Goal: Information Seeking & Learning: Learn about a topic

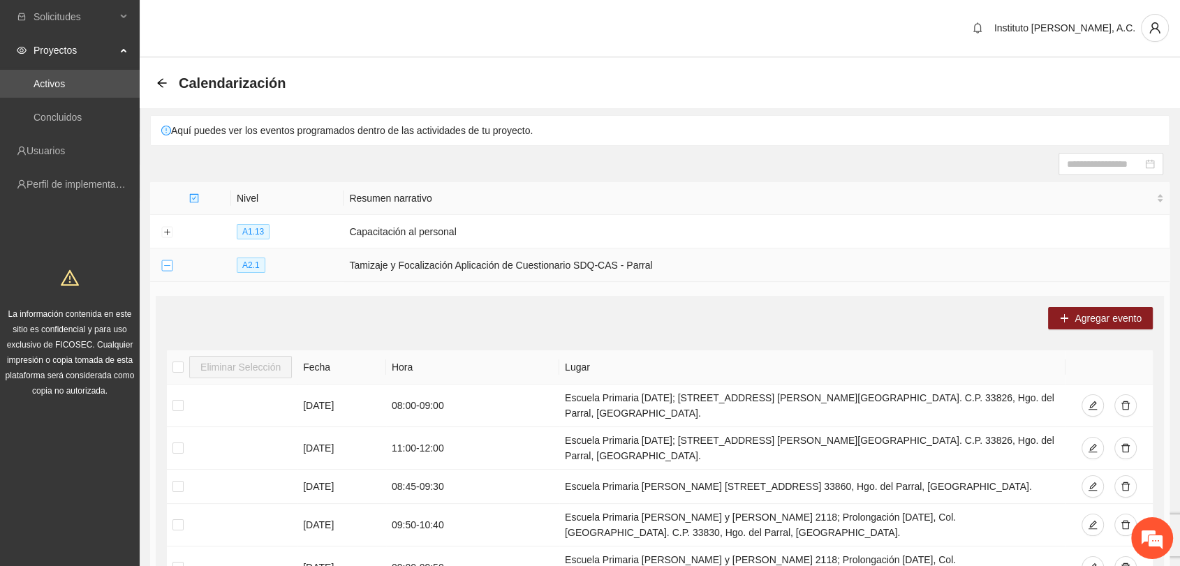
click at [163, 261] on button "Collapse row" at bounding box center [166, 265] width 11 height 11
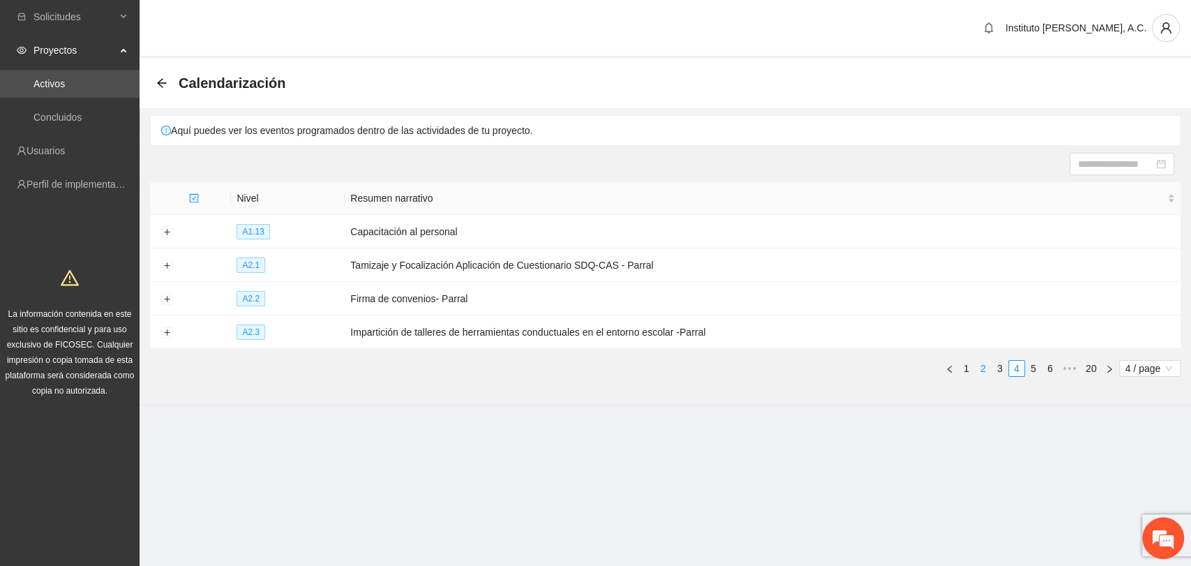
click at [983, 368] on link "2" at bounding box center [983, 368] width 15 height 15
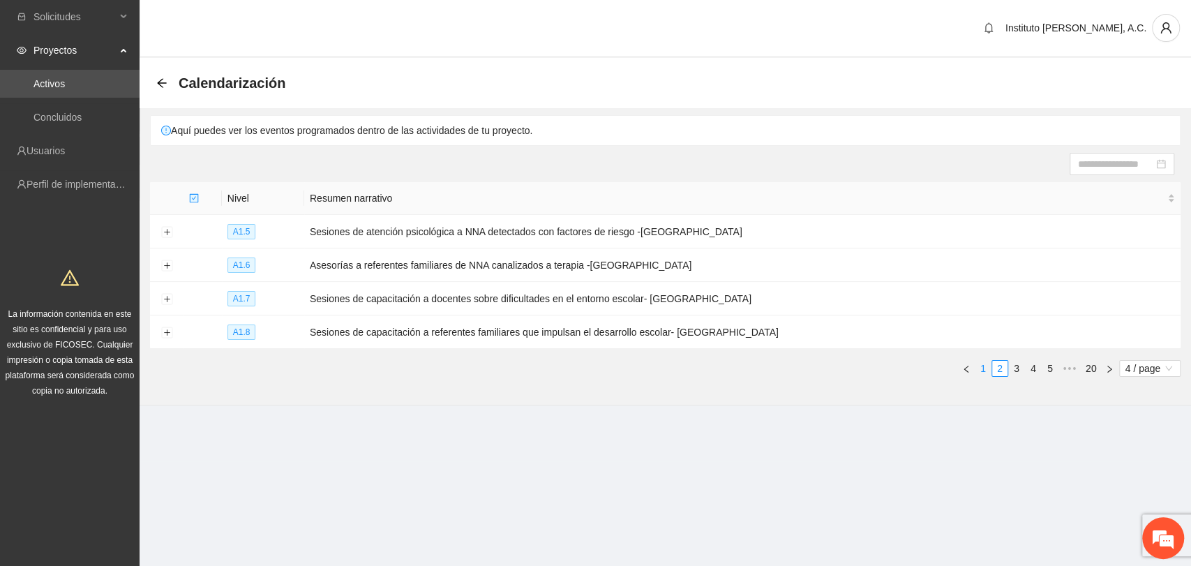
click at [983, 364] on link "1" at bounding box center [983, 368] width 15 height 15
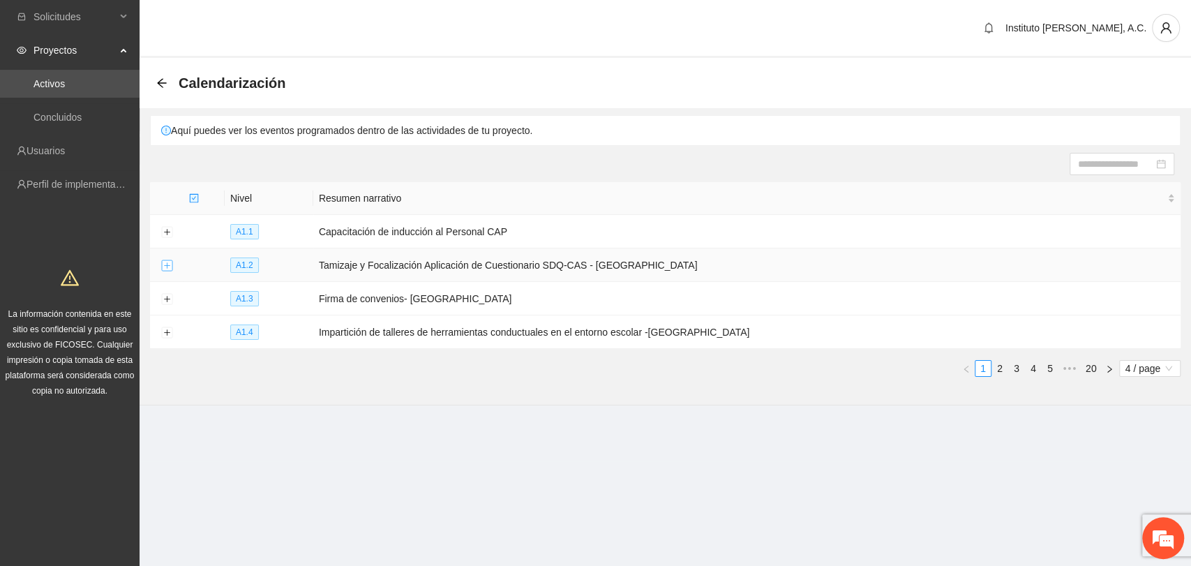
click at [163, 264] on button "Expand row" at bounding box center [166, 265] width 11 height 11
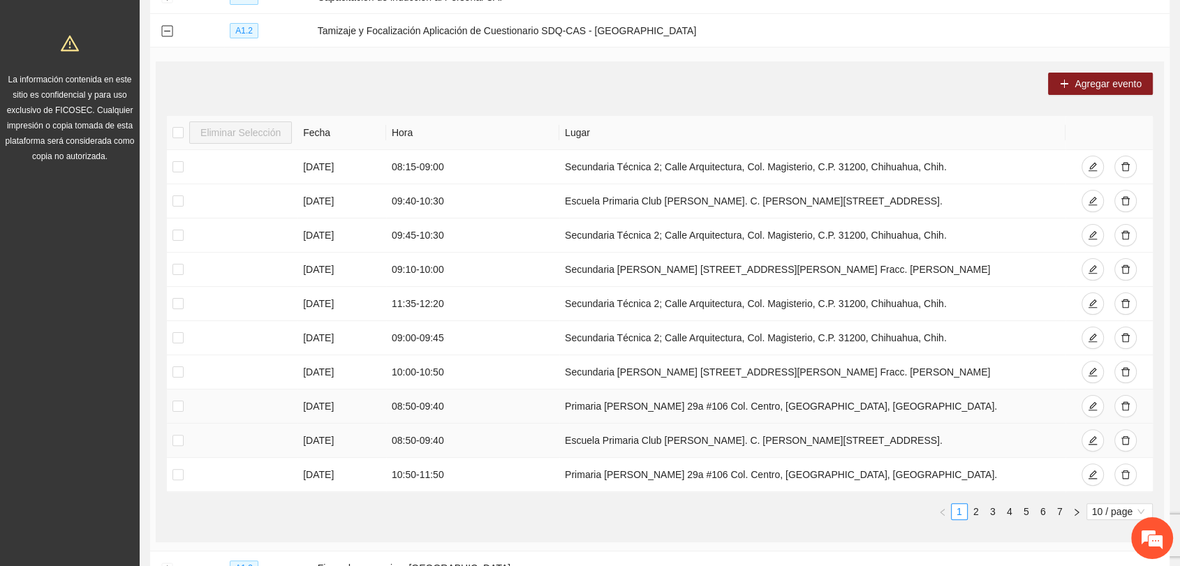
scroll to position [197, 0]
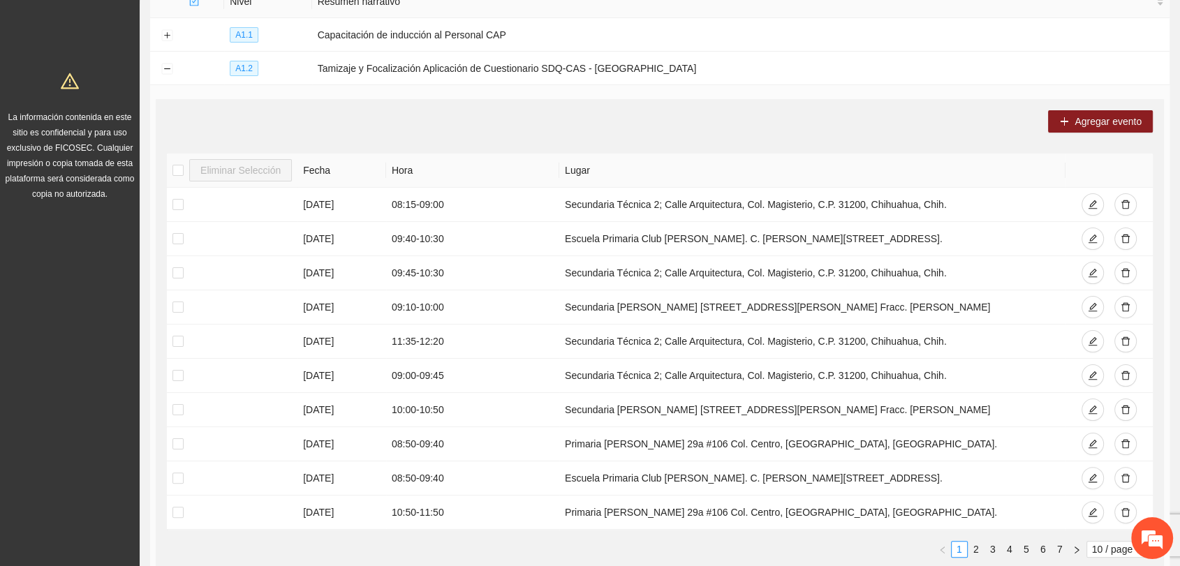
click at [324, 166] on th "Fecha" at bounding box center [341, 171] width 89 height 34
click at [313, 166] on th "Fecha" at bounding box center [341, 171] width 89 height 34
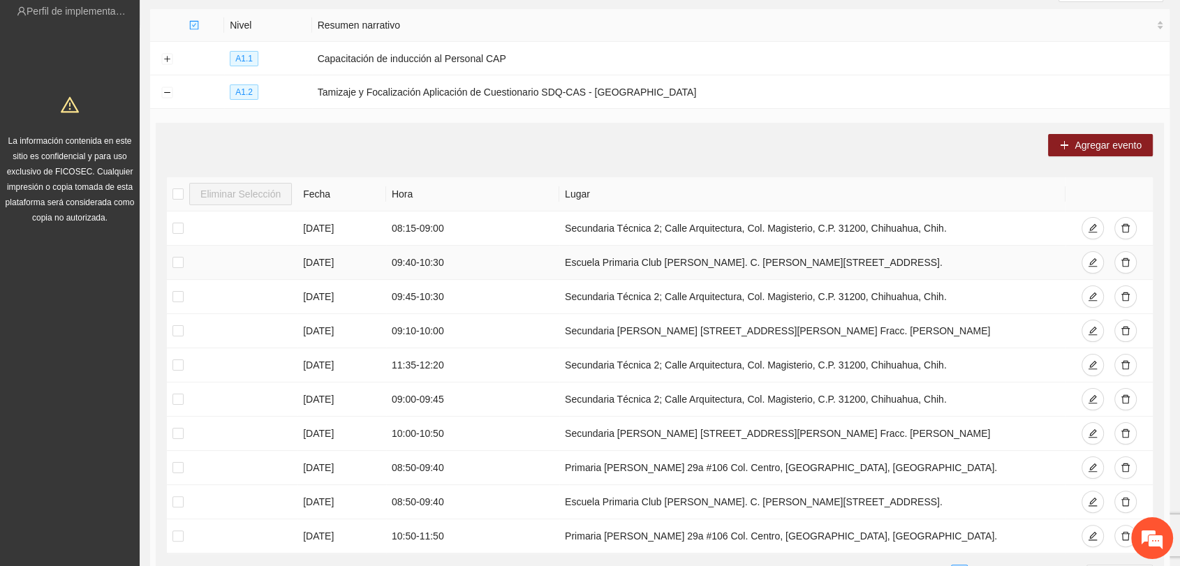
scroll to position [0, 0]
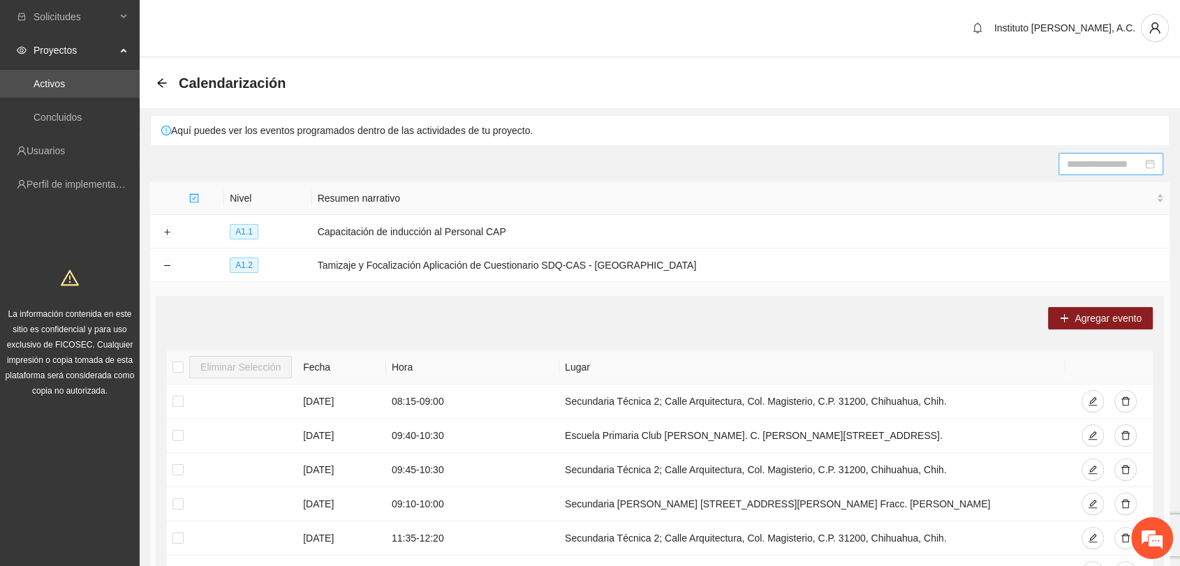
click at [1094, 160] on input at bounding box center [1103, 163] width 75 height 15
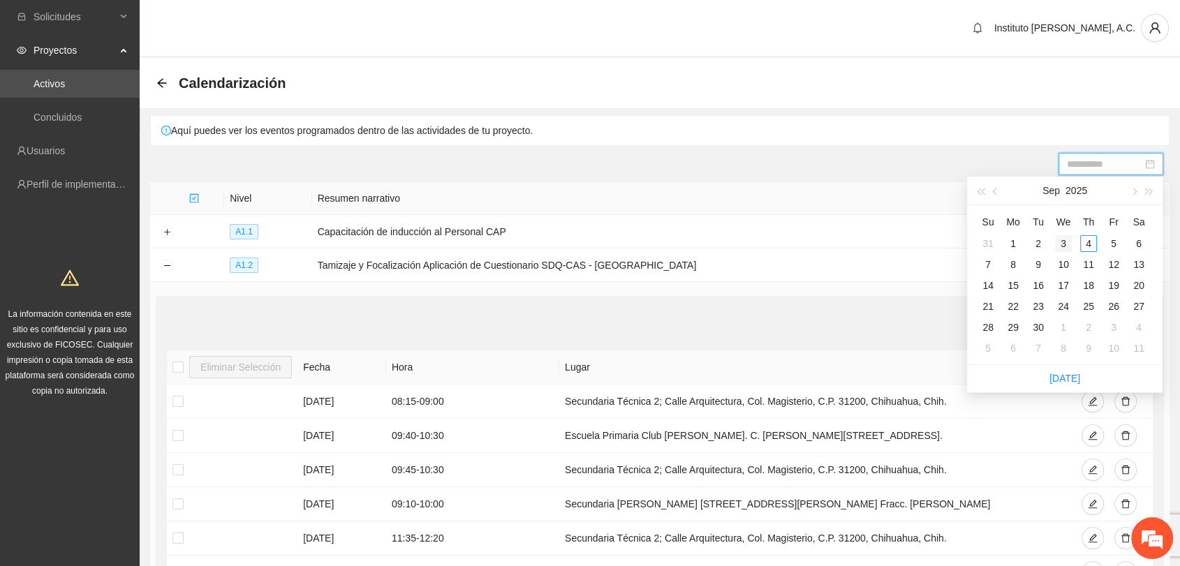
click at [1059, 245] on div "3" at bounding box center [1063, 243] width 17 height 17
drag, startPoint x: 1062, startPoint y: 243, endPoint x: 1066, endPoint y: 269, distance: 26.1
click at [1062, 241] on div "3" at bounding box center [1063, 243] width 17 height 17
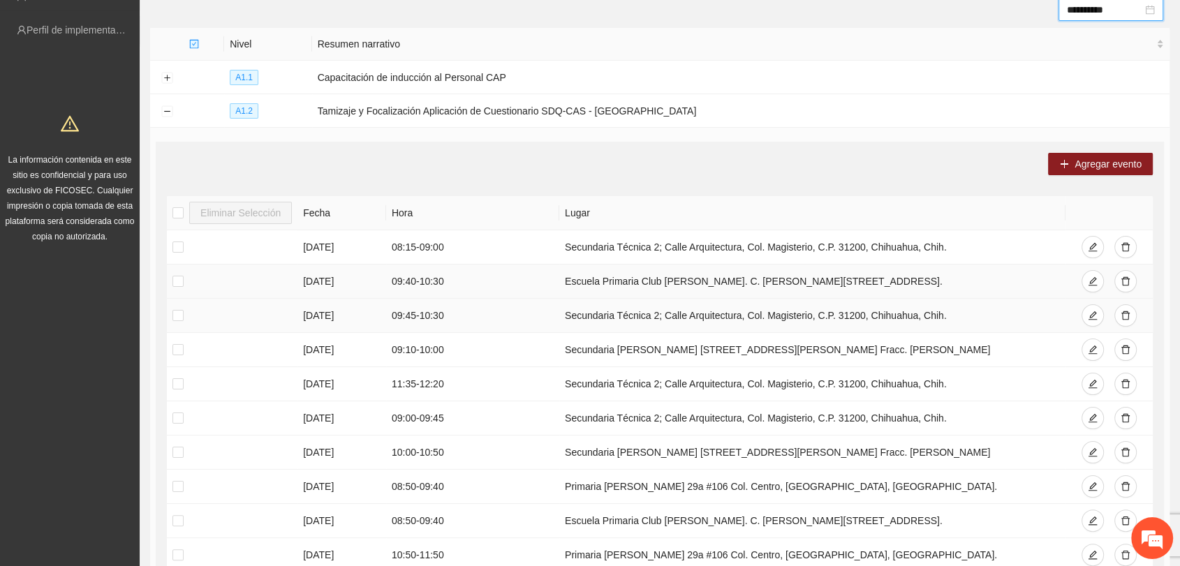
scroll to position [155, 0]
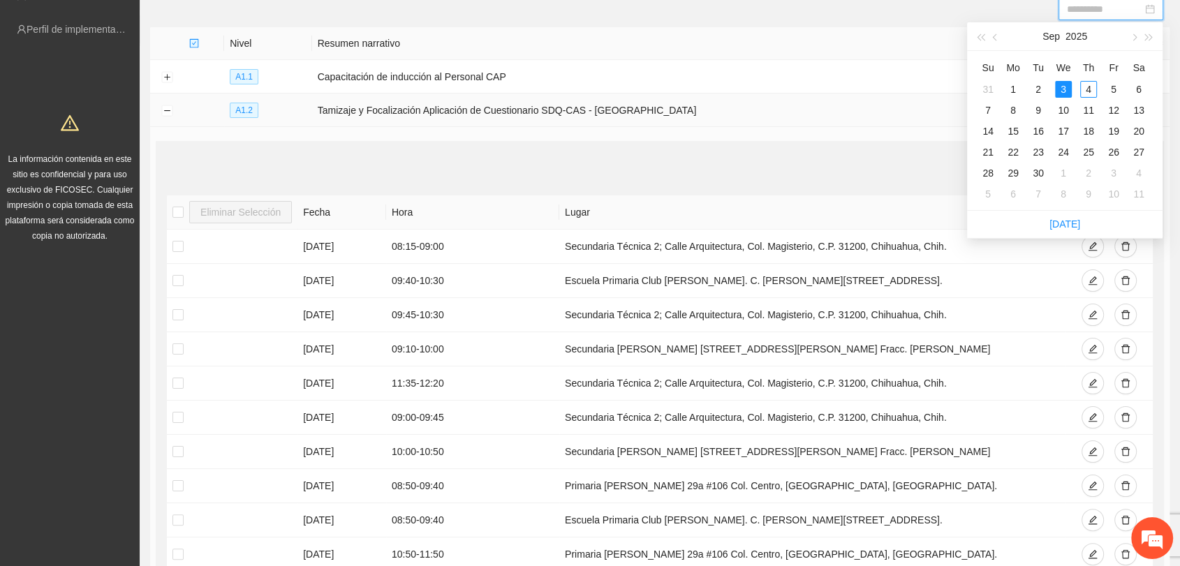
type input "**********"
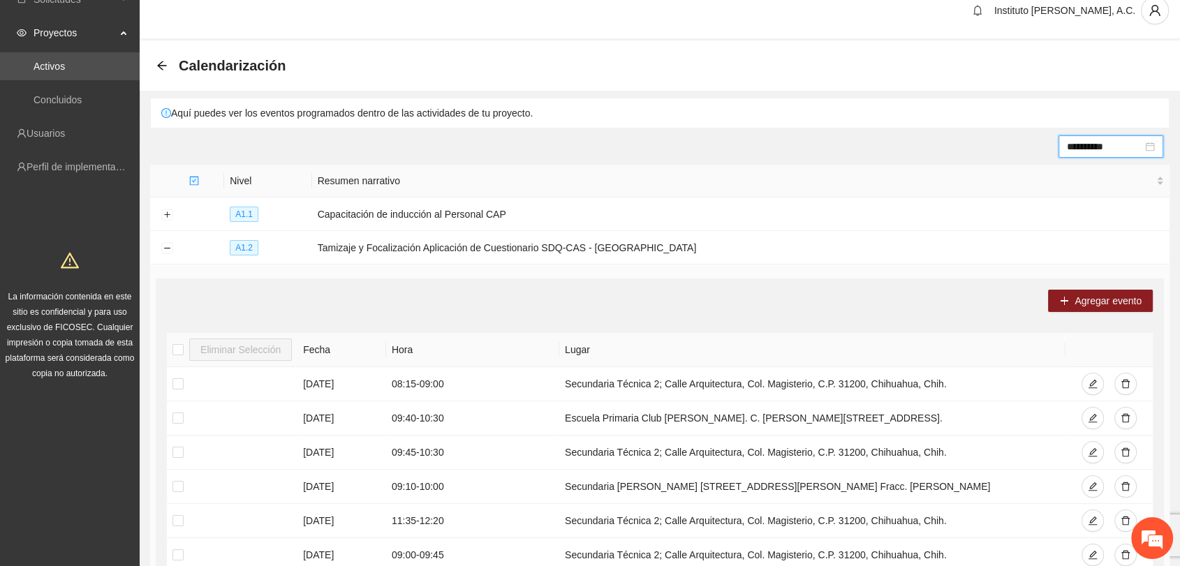
scroll to position [0, 0]
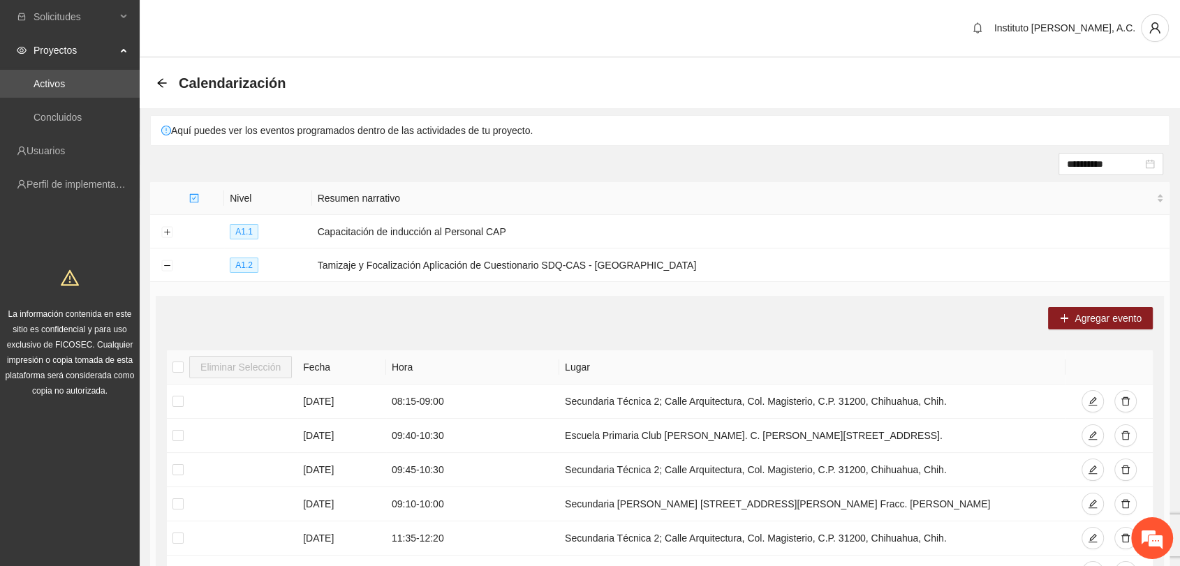
click at [766, 136] on div "Aquí puedes ver los eventos programados dentro de las actividades de tu proyect…" at bounding box center [660, 130] width 1018 height 29
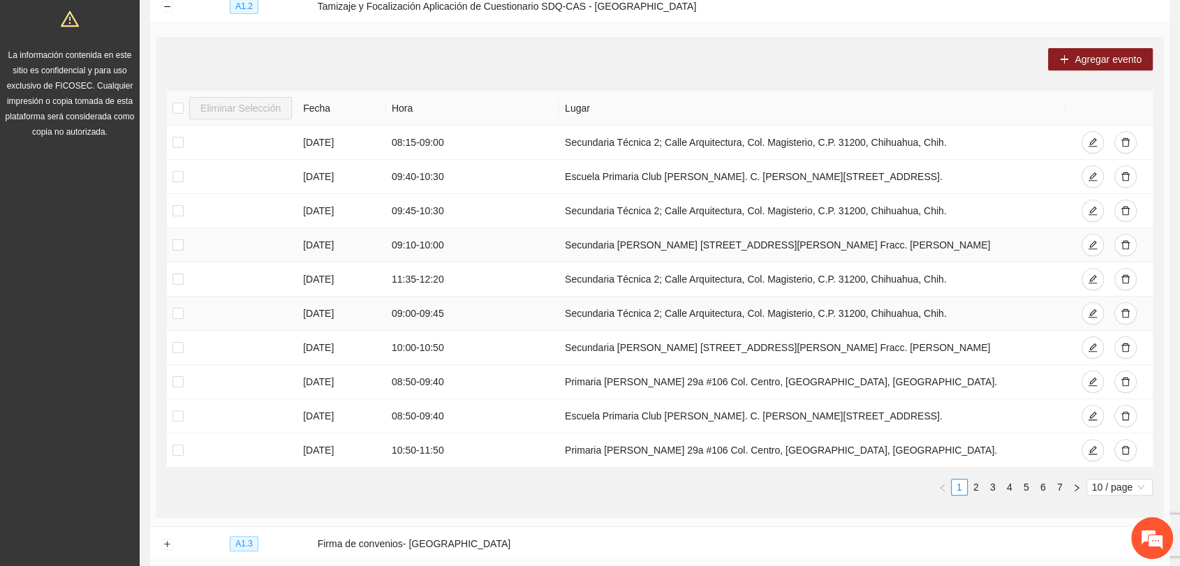
scroll to position [232, 0]
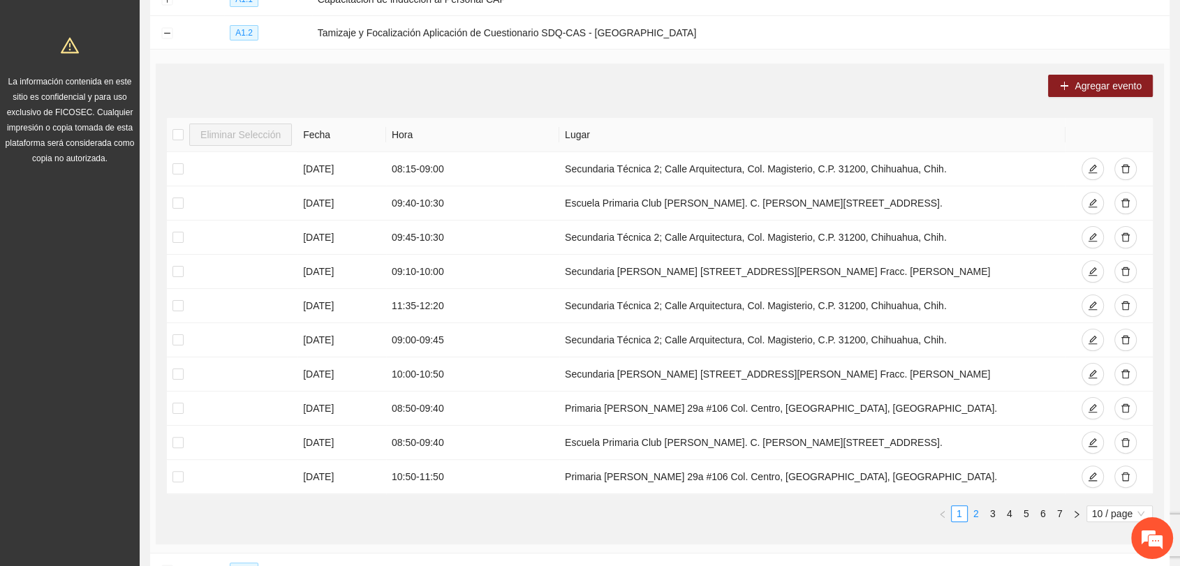
click at [973, 512] on link "2" at bounding box center [975, 513] width 15 height 15
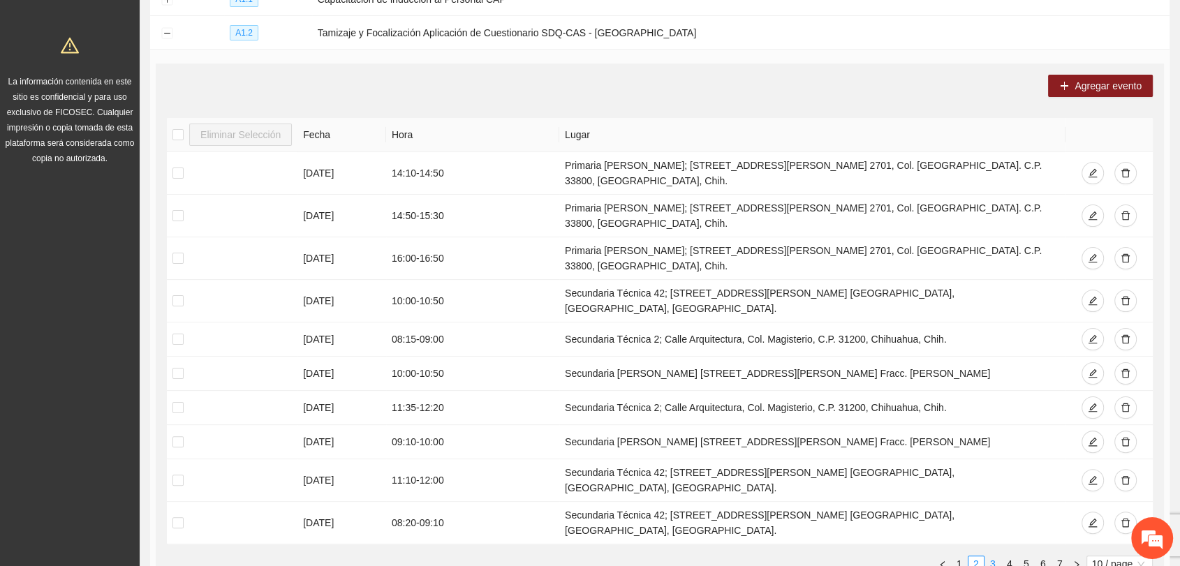
click at [993, 556] on link "3" at bounding box center [992, 563] width 15 height 15
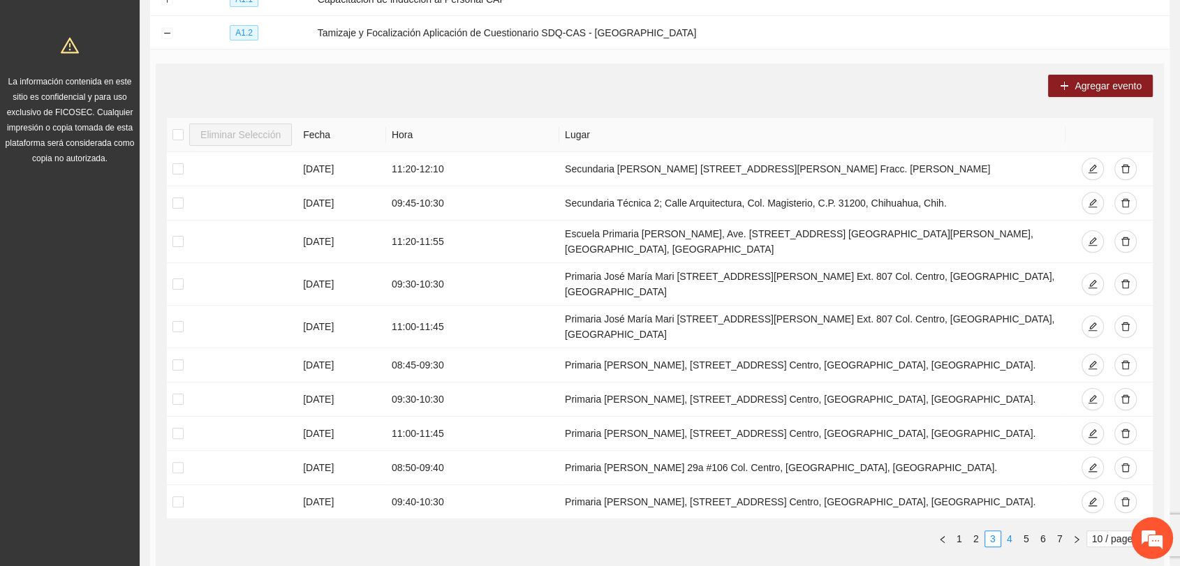
click at [1011, 531] on link "4" at bounding box center [1009, 538] width 15 height 15
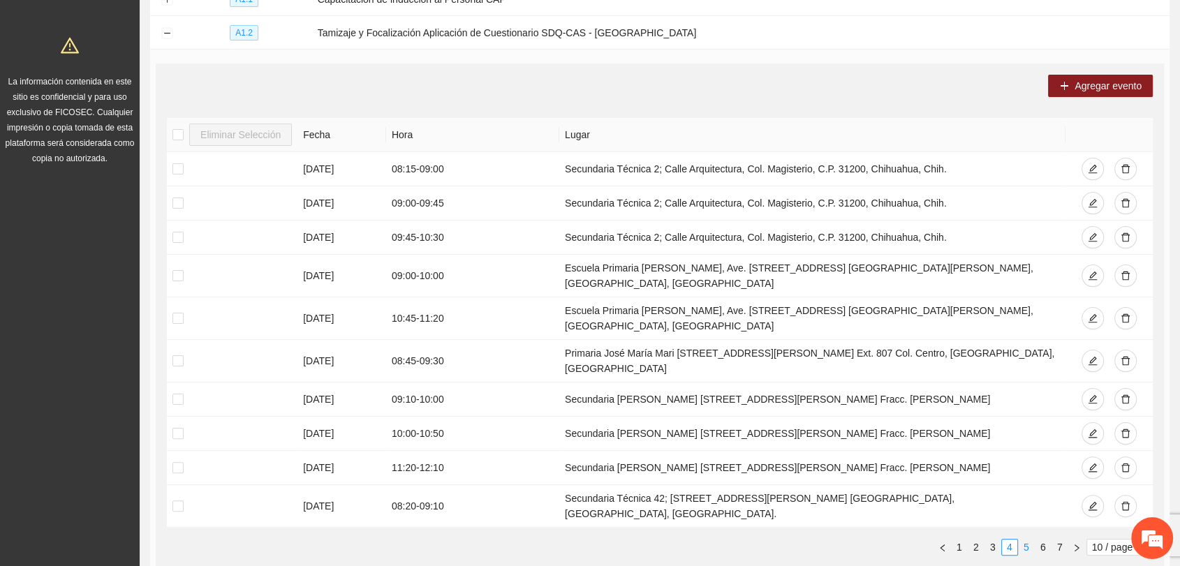
click at [1025, 540] on link "5" at bounding box center [1025, 547] width 15 height 15
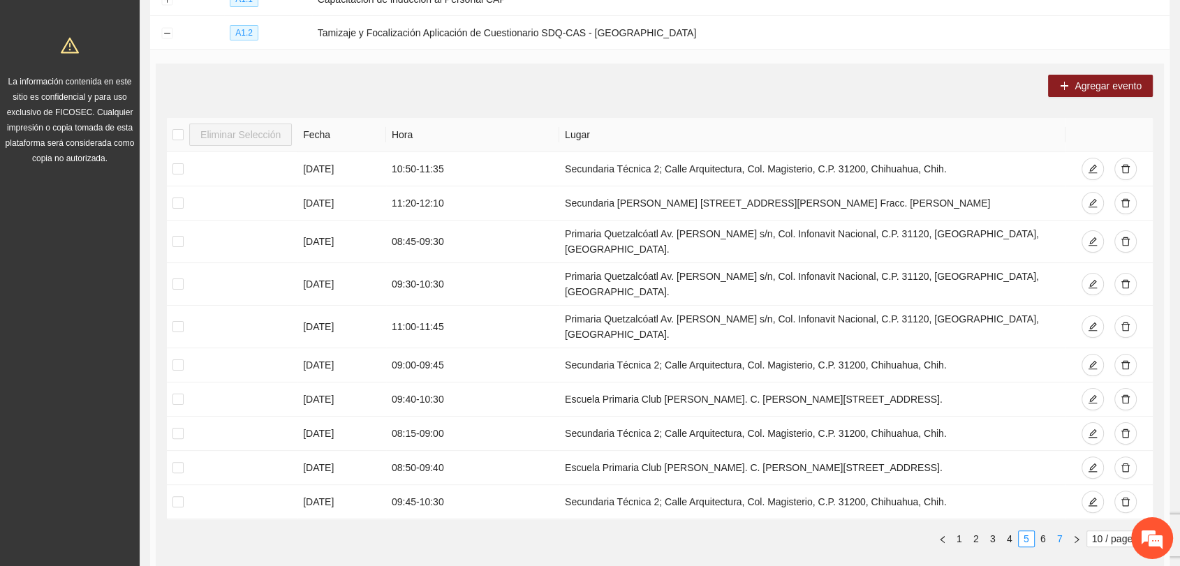
click at [1056, 531] on link "7" at bounding box center [1059, 538] width 15 height 15
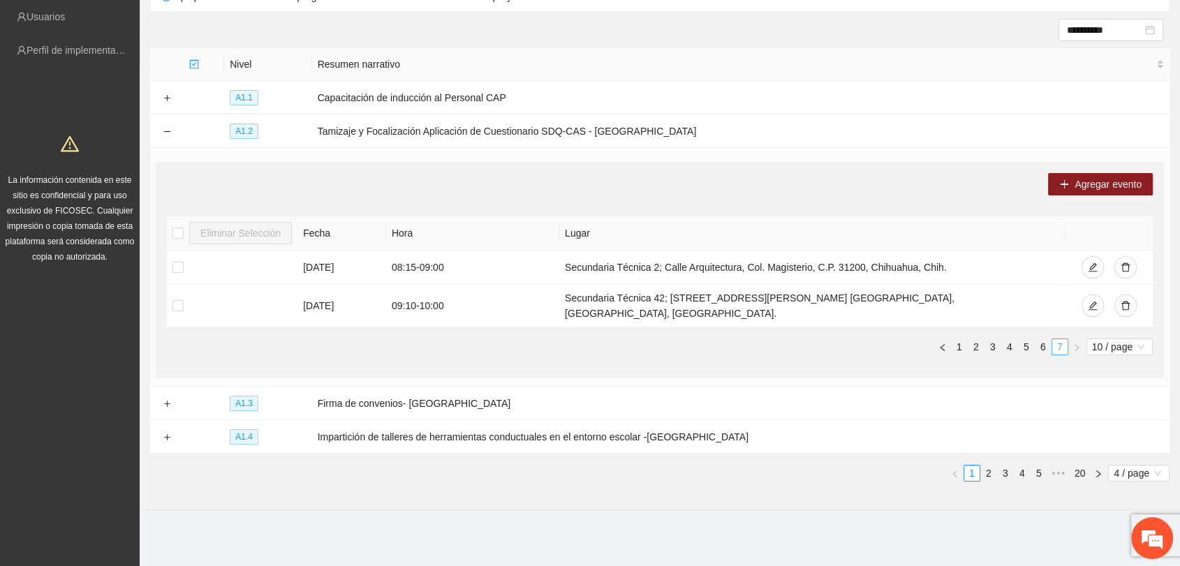
scroll to position [121, 0]
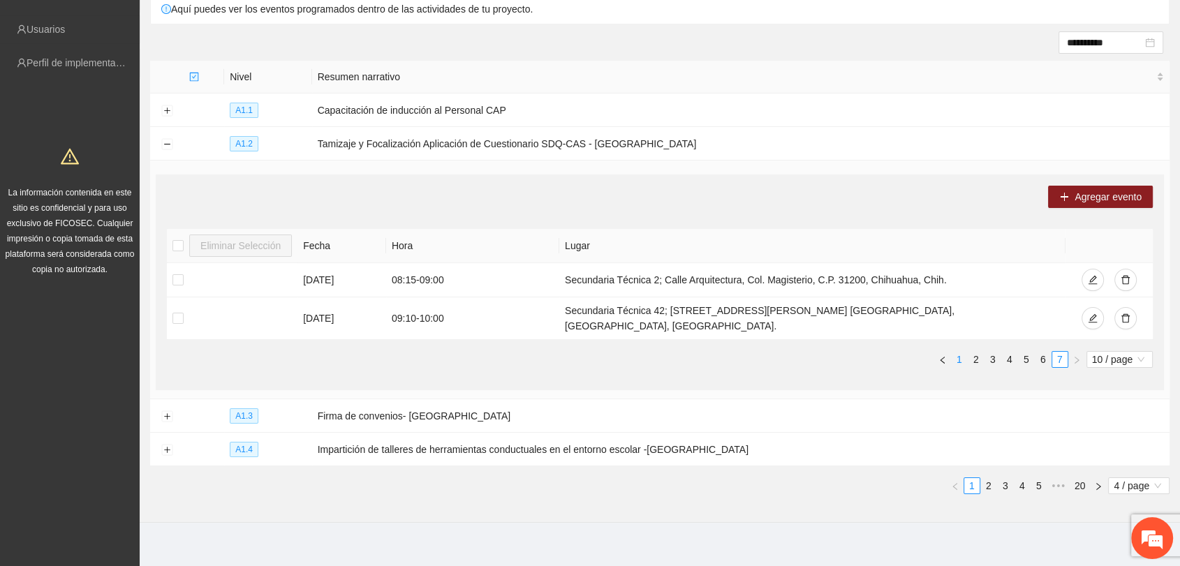
click at [963, 352] on link "1" at bounding box center [958, 359] width 15 height 15
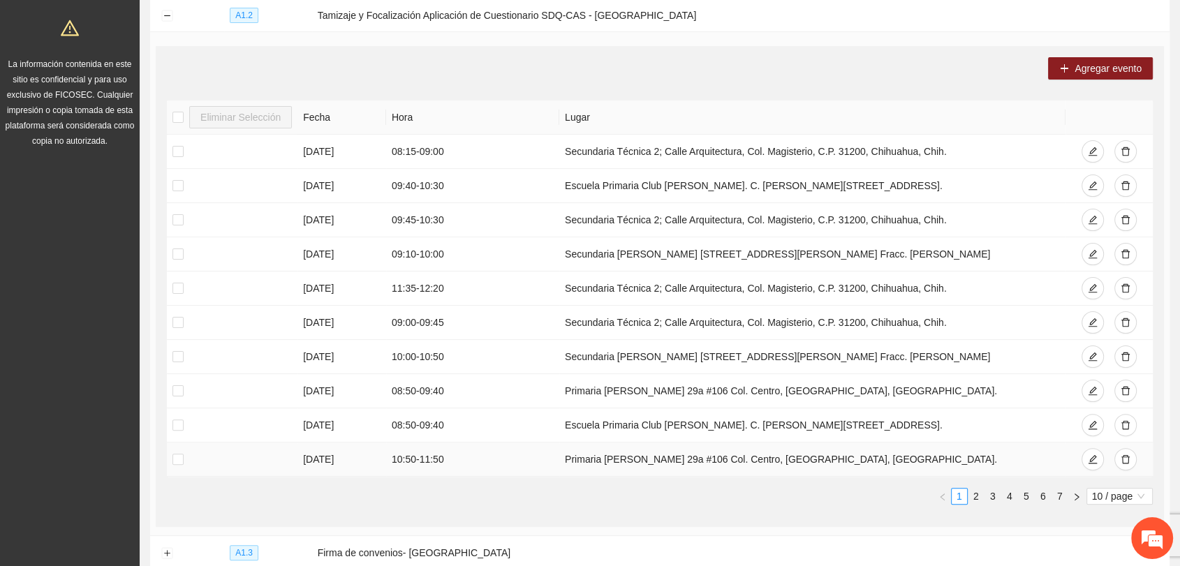
scroll to position [276, 0]
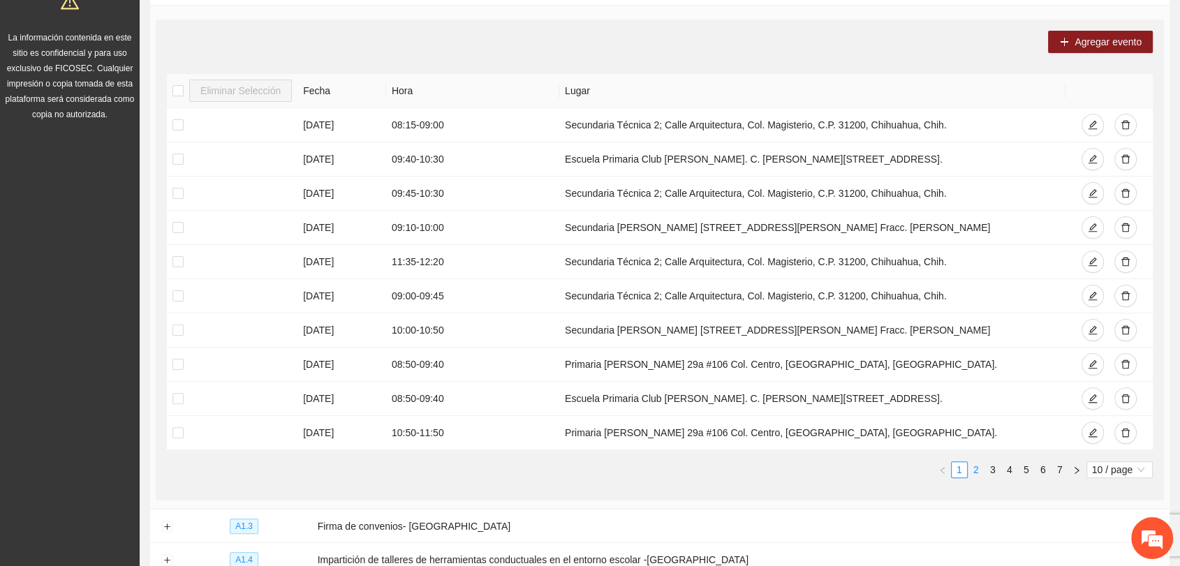
click at [977, 463] on link "2" at bounding box center [975, 469] width 15 height 15
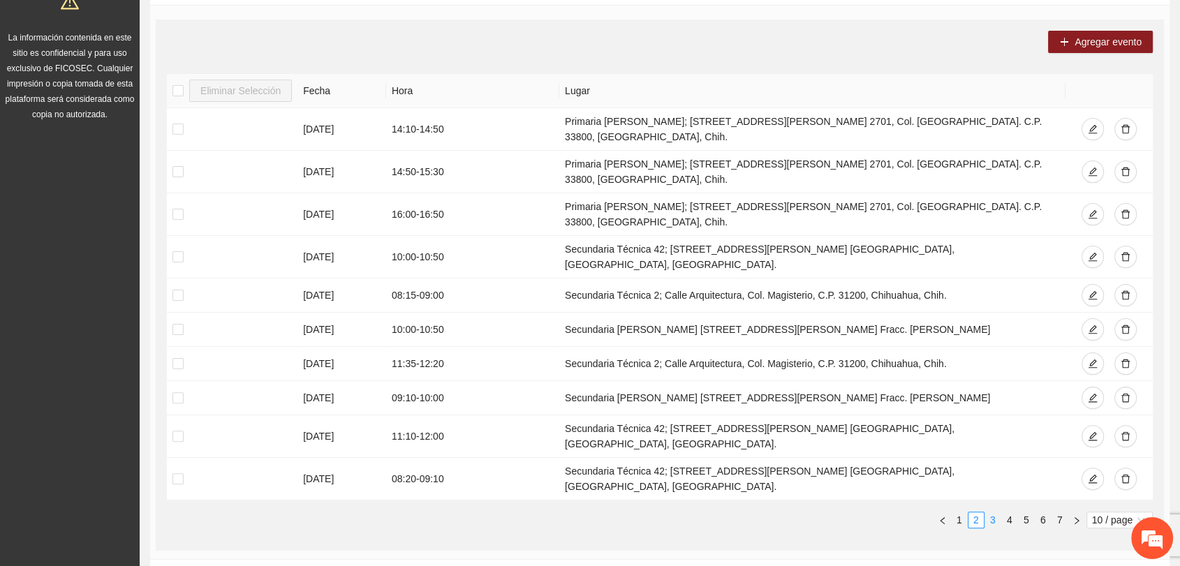
click at [994, 512] on link "3" at bounding box center [992, 519] width 15 height 15
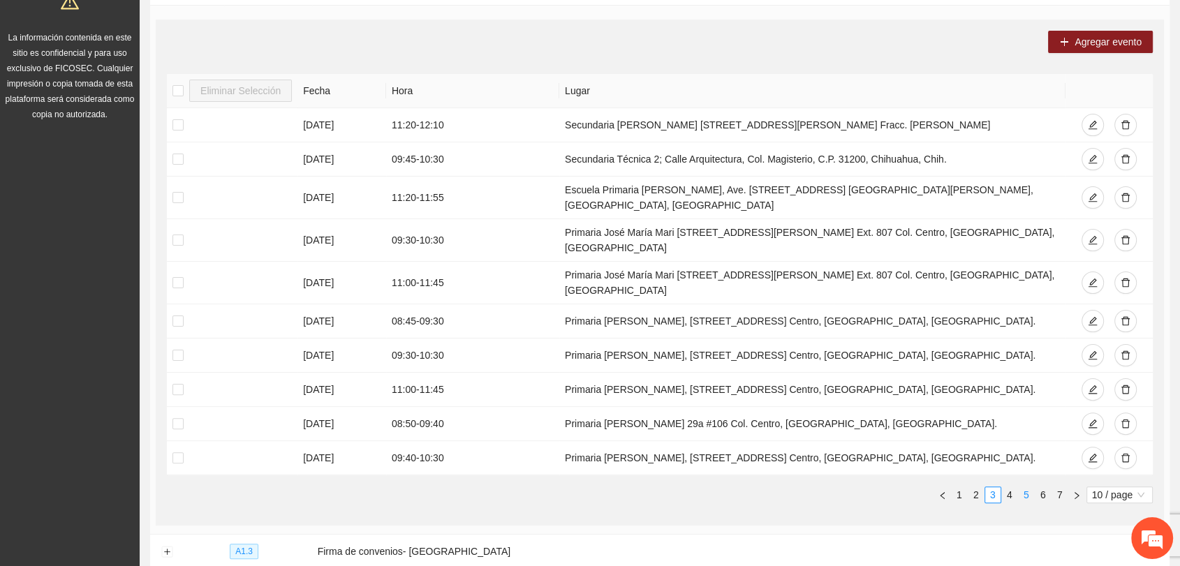
click at [1020, 487] on link "5" at bounding box center [1025, 494] width 15 height 15
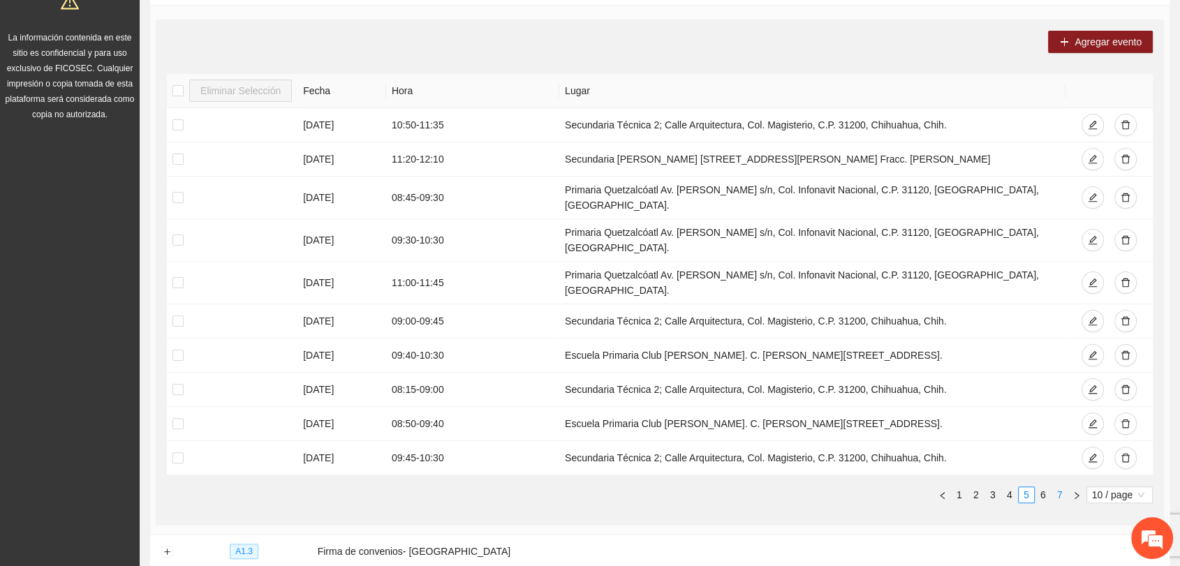
click at [1055, 487] on link "7" at bounding box center [1059, 494] width 15 height 15
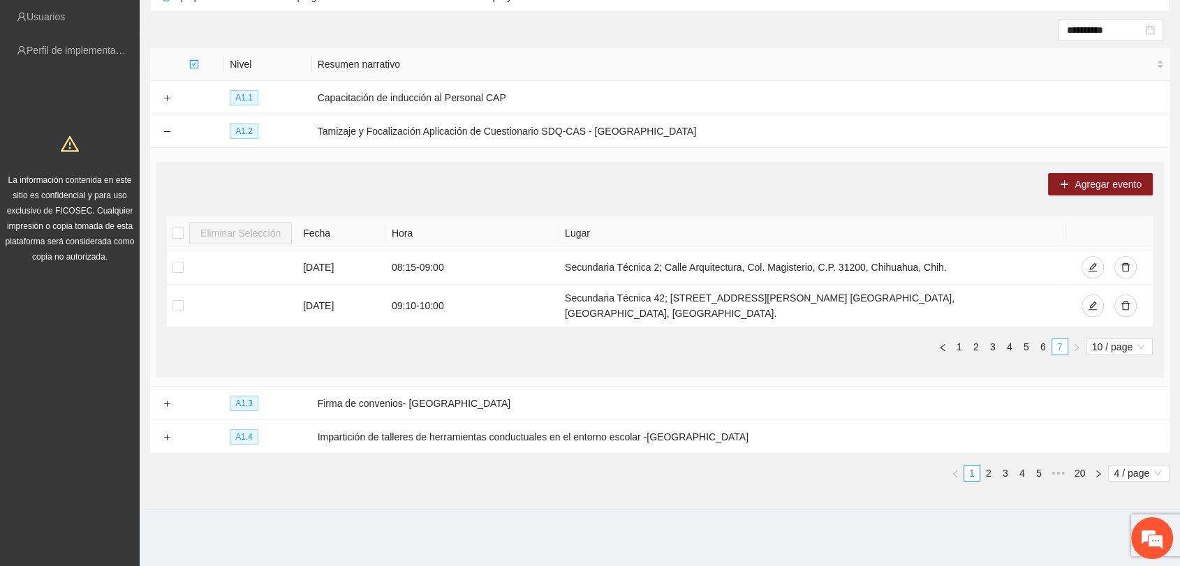
scroll to position [121, 0]
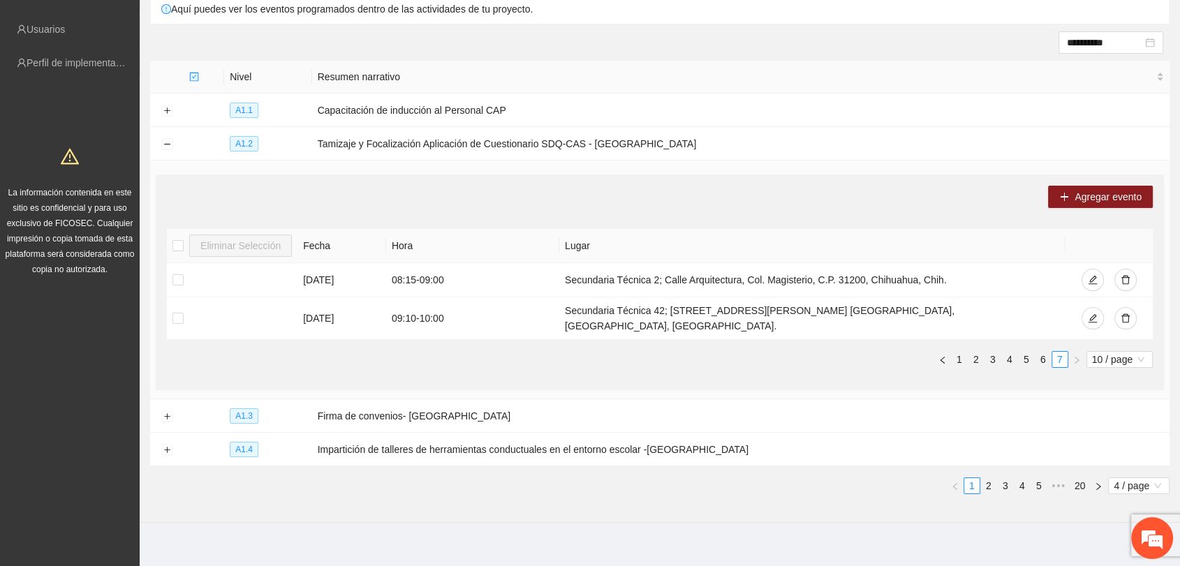
click at [313, 239] on th "Fecha" at bounding box center [341, 246] width 89 height 34
drag, startPoint x: 538, startPoint y: 244, endPoint x: 373, endPoint y: 242, distance: 164.7
click at [533, 242] on th "Hora" at bounding box center [472, 246] width 173 height 34
drag, startPoint x: 348, startPoint y: 241, endPoint x: 315, endPoint y: 237, distance: 33.9
click at [343, 240] on th "Fecha" at bounding box center [341, 246] width 89 height 34
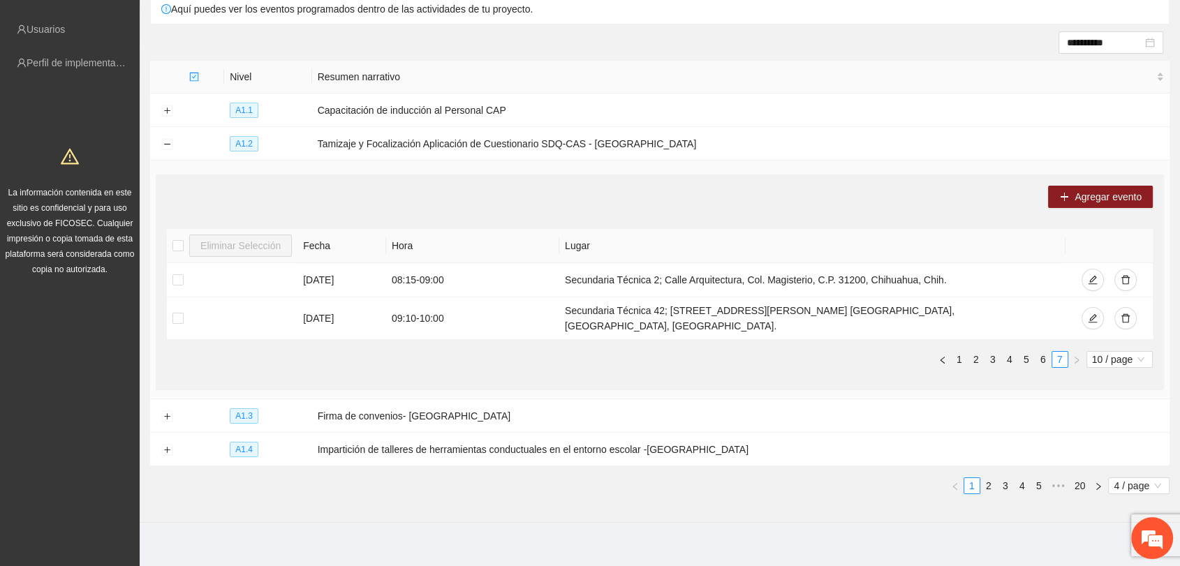
drag, startPoint x: 313, startPoint y: 237, endPoint x: 385, endPoint y: 246, distance: 72.6
click at [313, 237] on th "Fecha" at bounding box center [341, 246] width 89 height 34
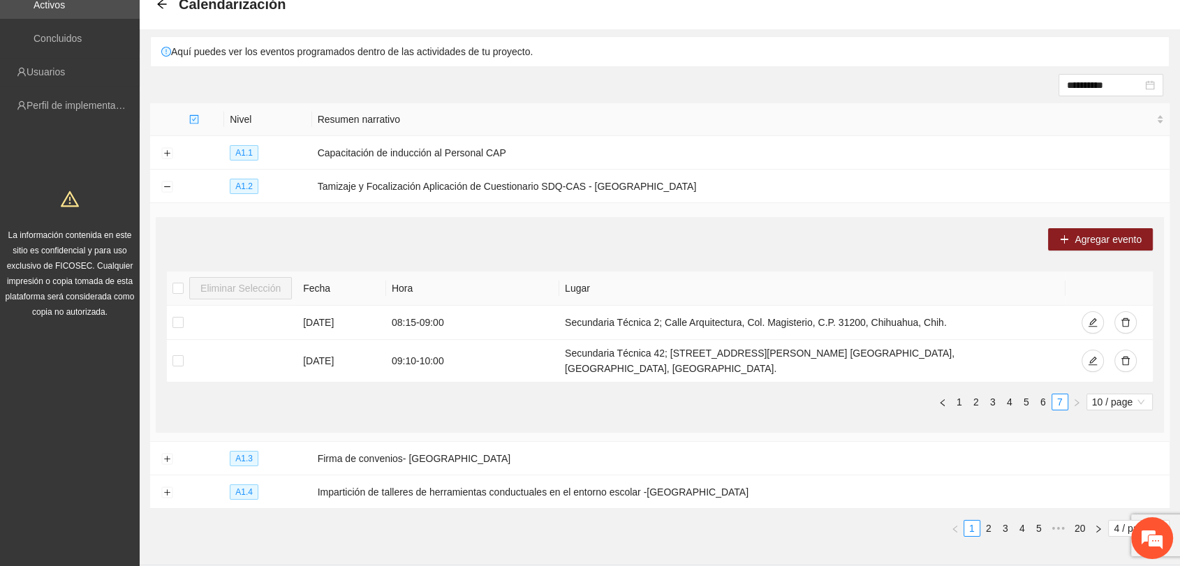
scroll to position [44, 0]
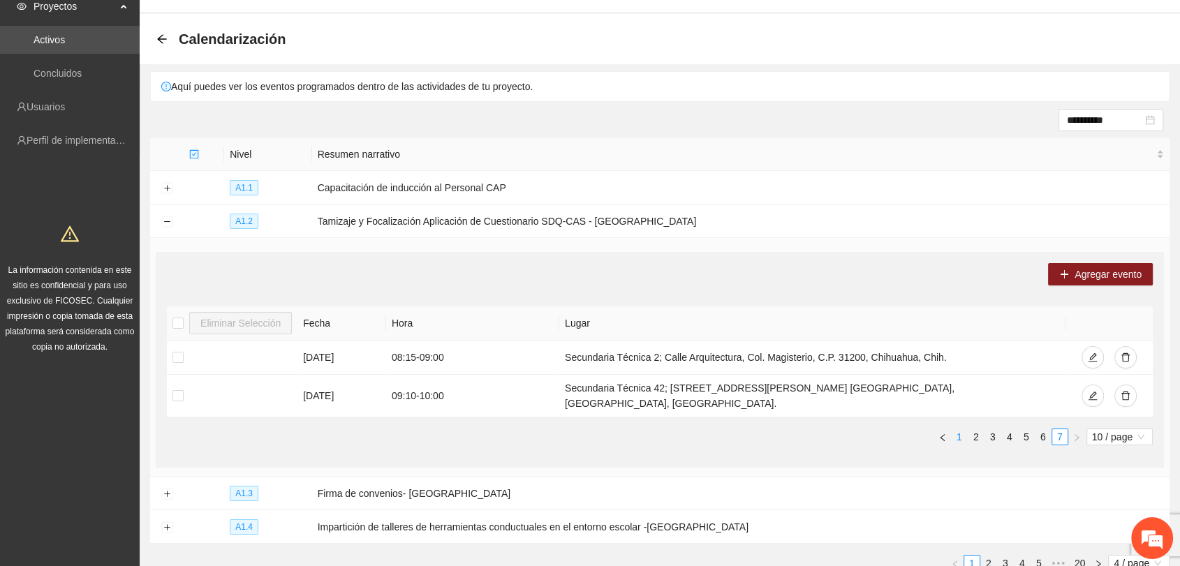
click at [955, 429] on link "1" at bounding box center [958, 436] width 15 height 15
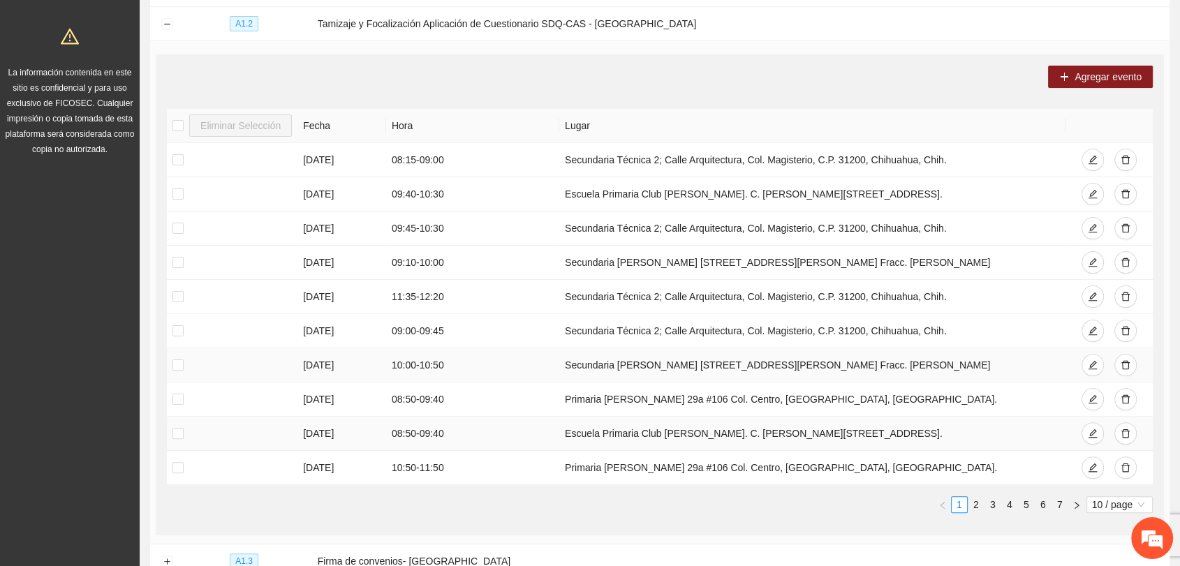
scroll to position [276, 0]
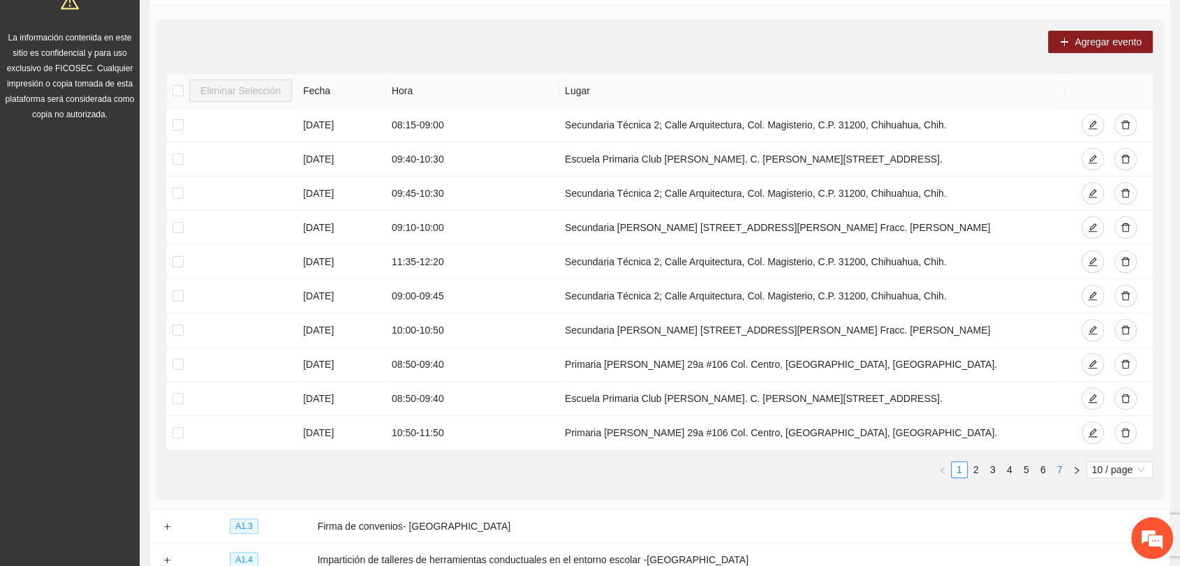
click at [1068, 463] on button "button" at bounding box center [1076, 469] width 17 height 17
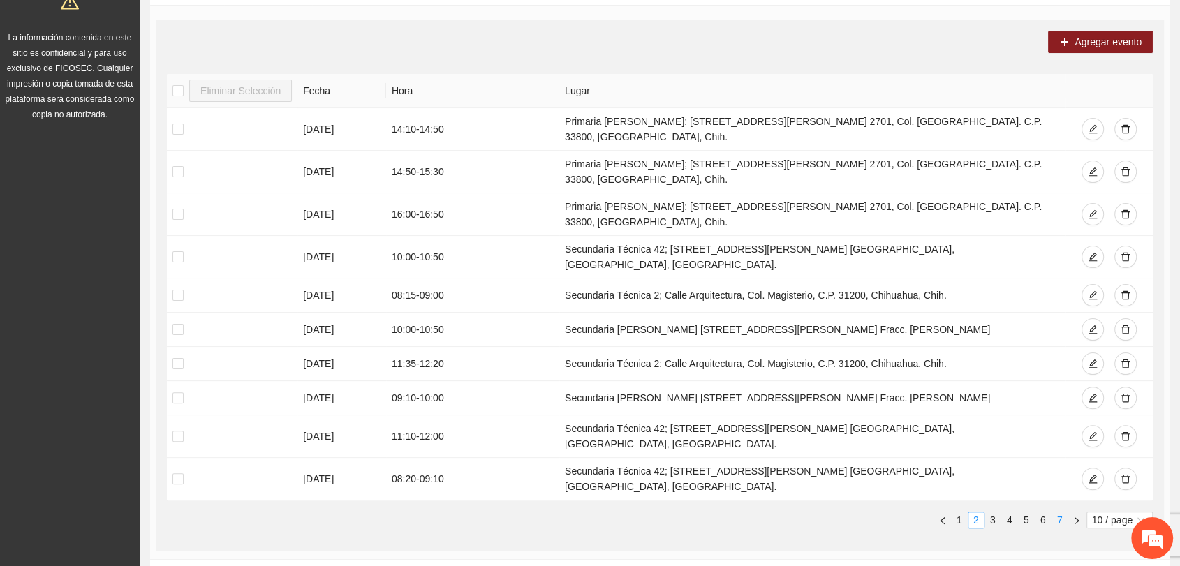
click at [1052, 512] on link "7" at bounding box center [1059, 519] width 15 height 15
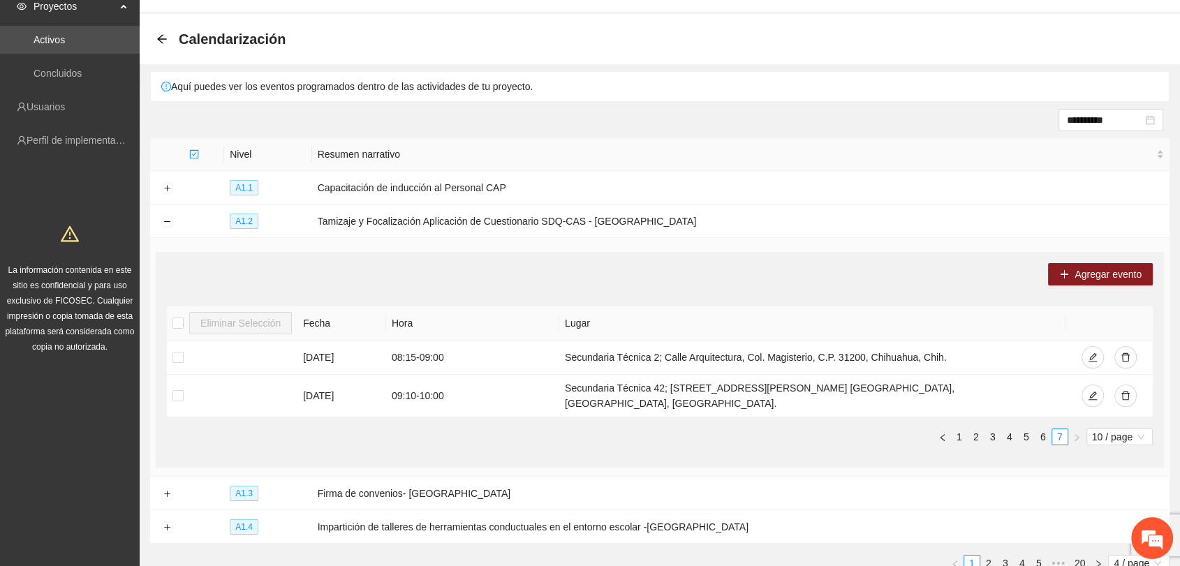
scroll to position [121, 0]
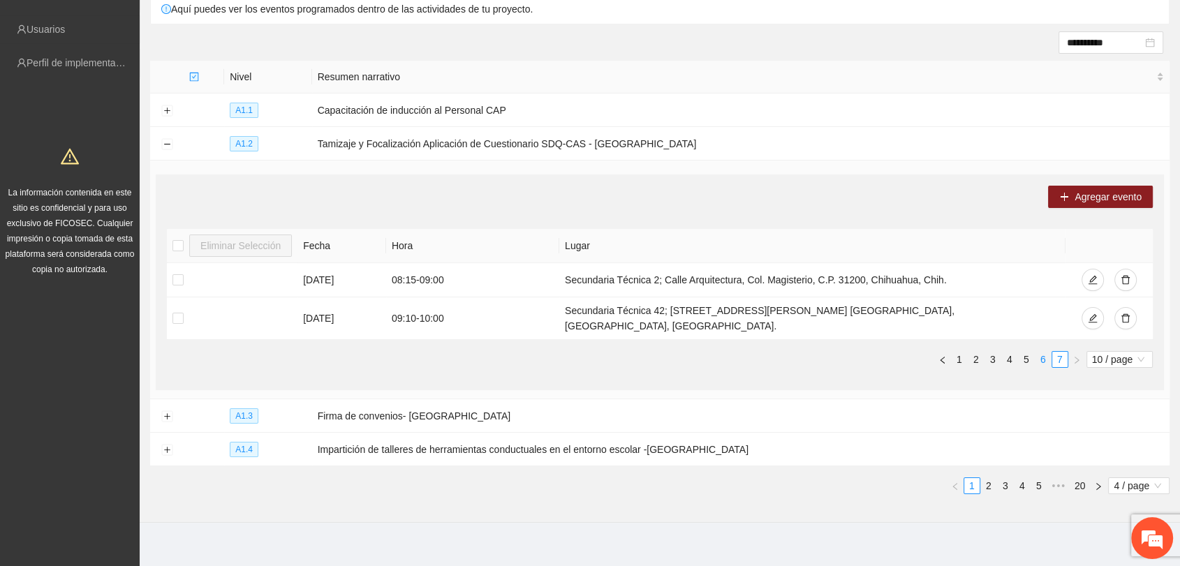
click at [1041, 352] on link "6" at bounding box center [1042, 359] width 15 height 15
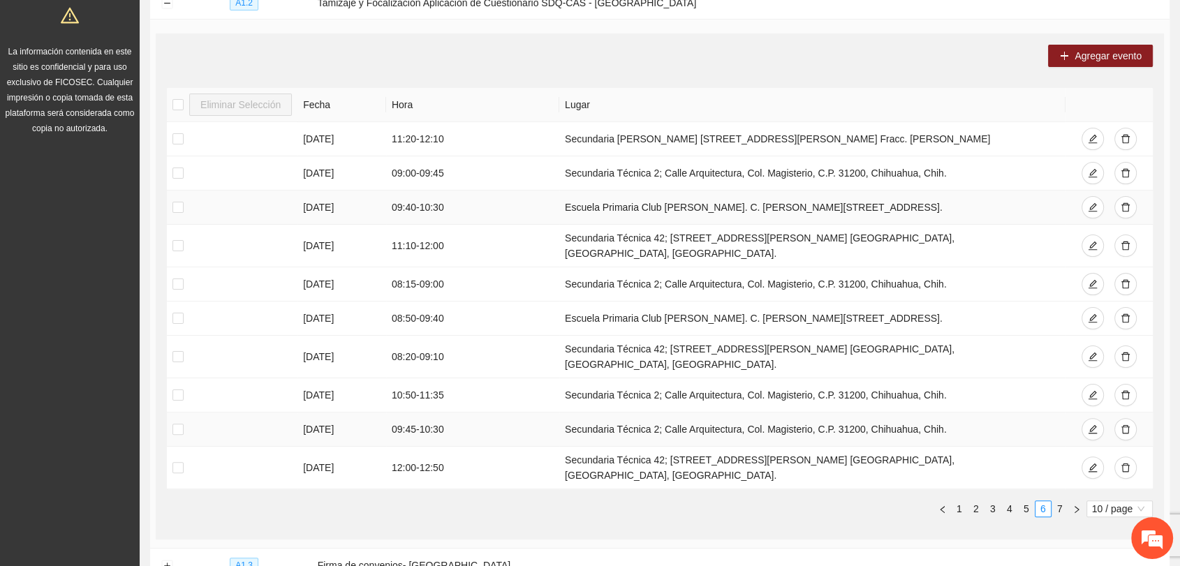
scroll to position [276, 0]
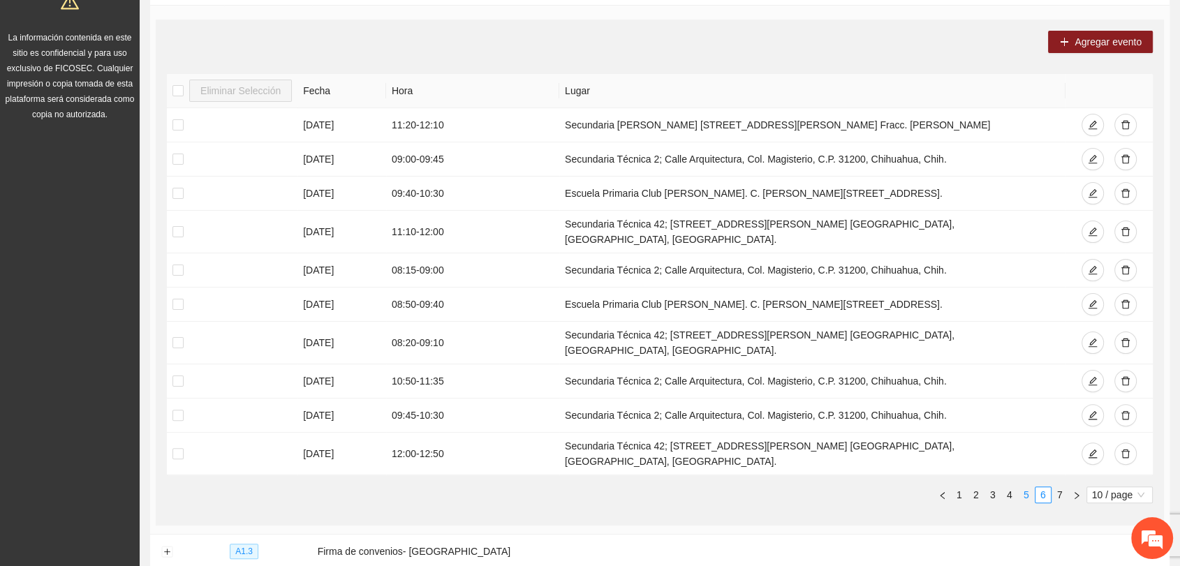
click at [1022, 487] on link "5" at bounding box center [1025, 494] width 15 height 15
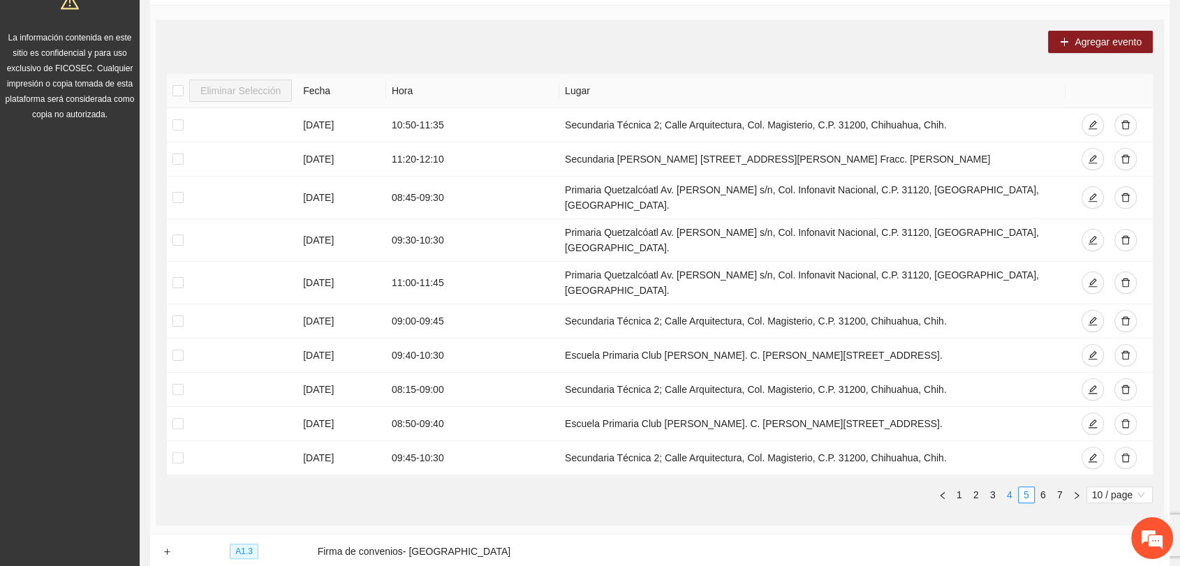
click at [1008, 487] on link "4" at bounding box center [1009, 494] width 15 height 15
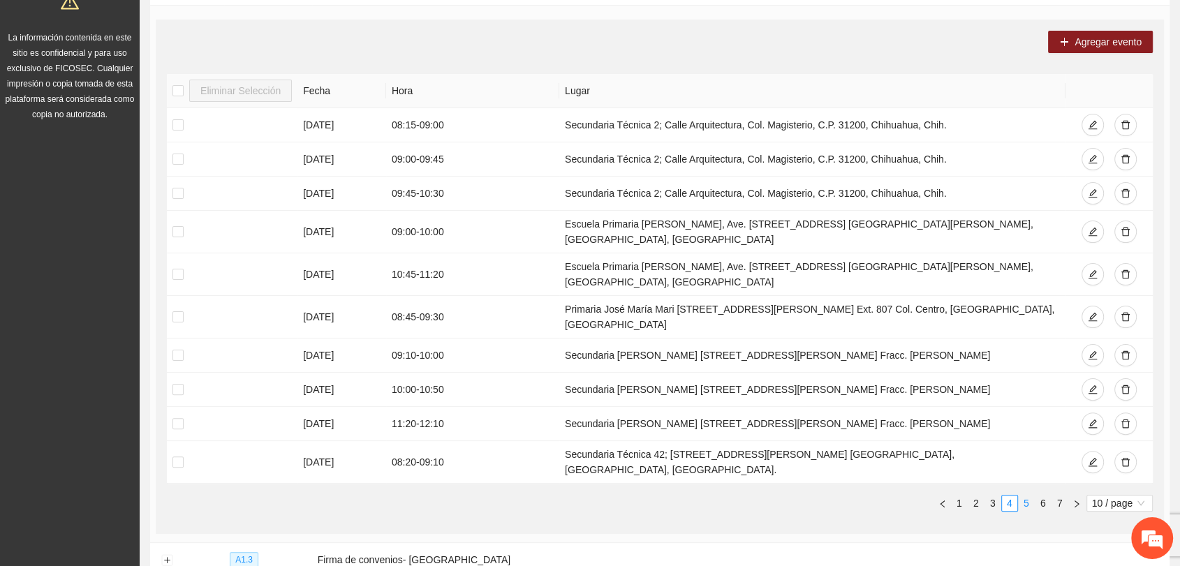
click at [1022, 496] on link "5" at bounding box center [1025, 503] width 15 height 15
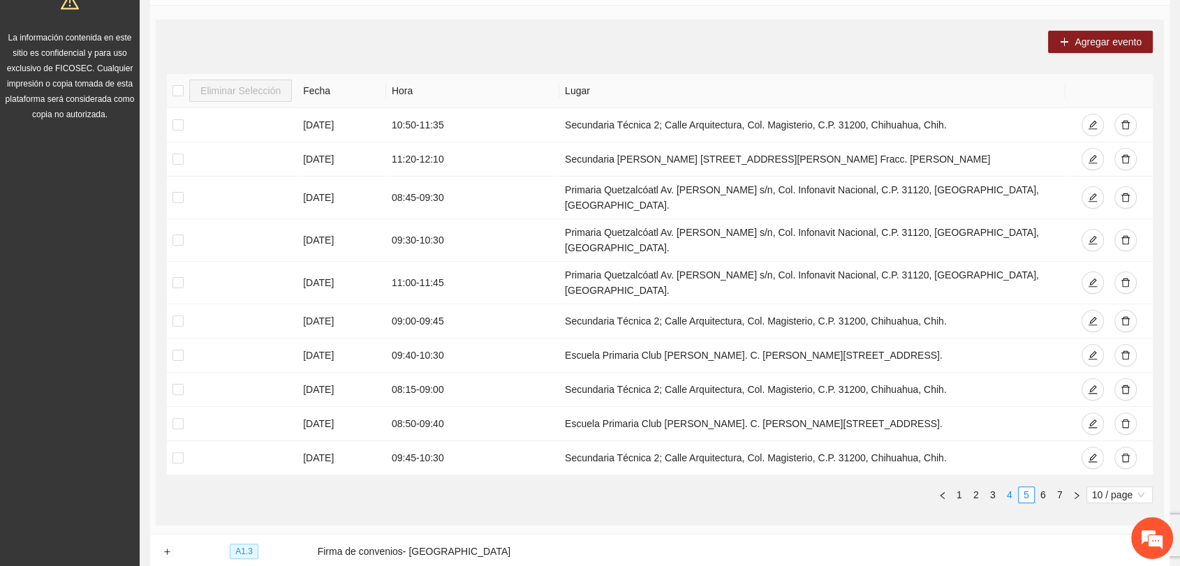
click at [1006, 487] on link "4" at bounding box center [1009, 494] width 15 height 15
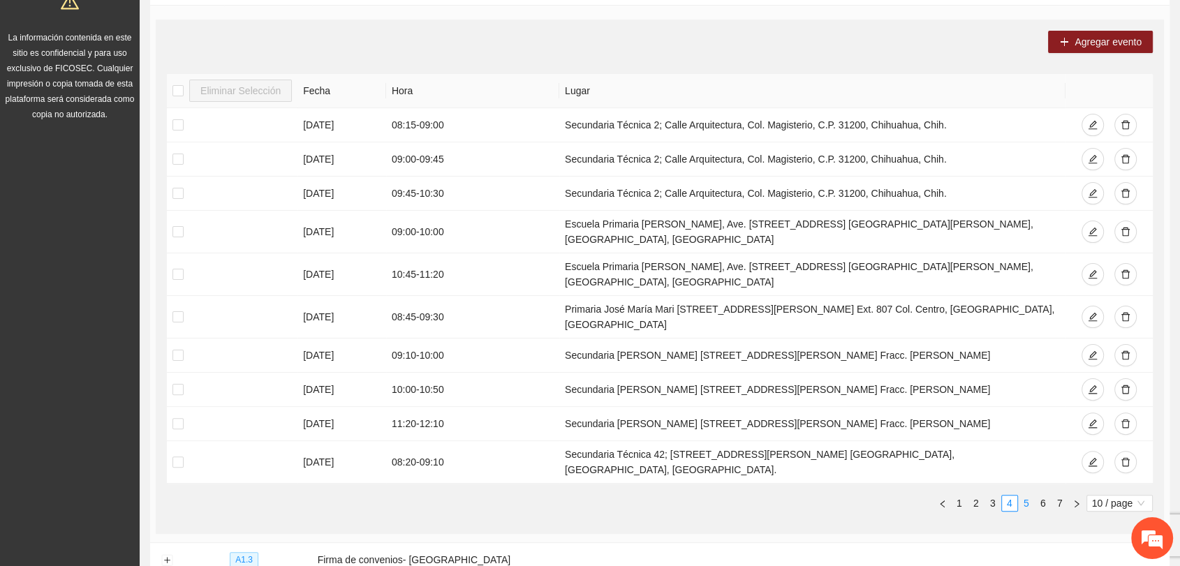
click at [1025, 496] on link "5" at bounding box center [1025, 503] width 15 height 15
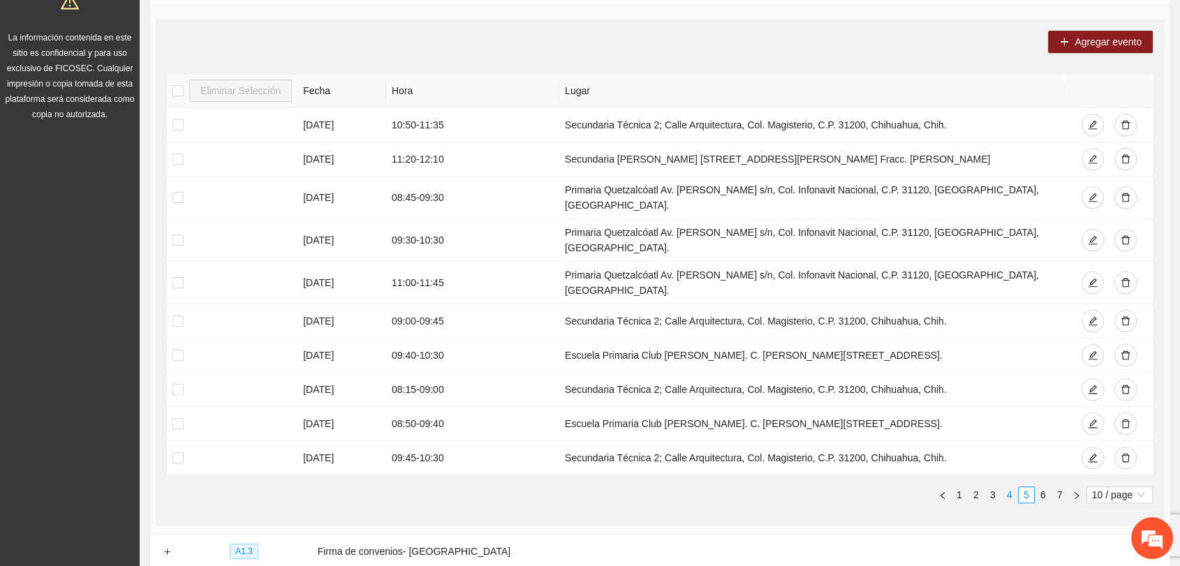
click at [1010, 487] on link "4" at bounding box center [1009, 494] width 15 height 15
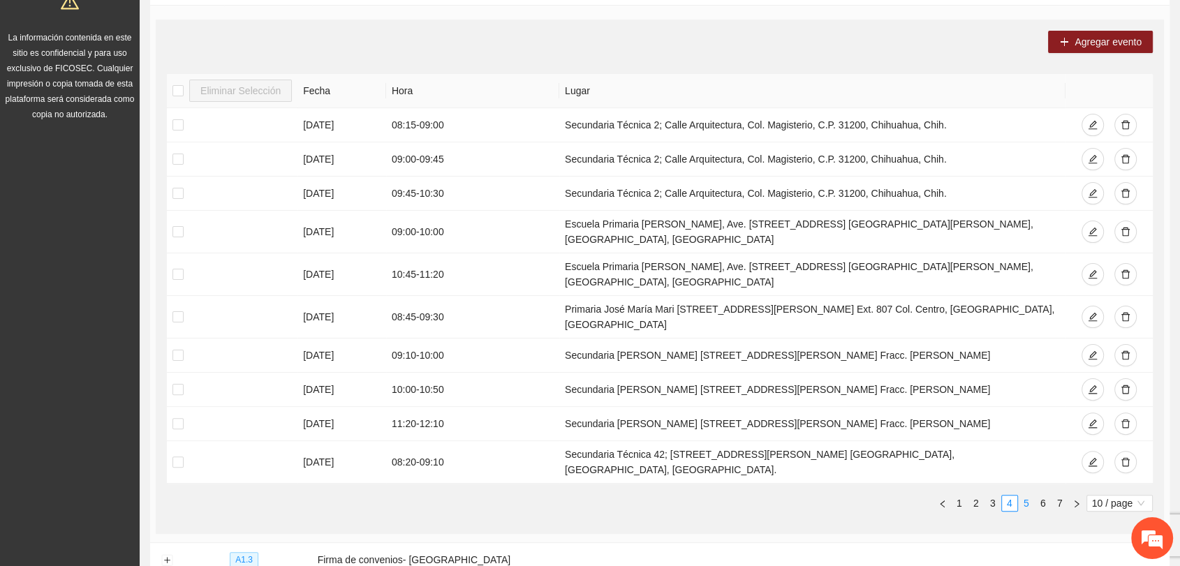
click at [1029, 496] on link "5" at bounding box center [1025, 503] width 15 height 15
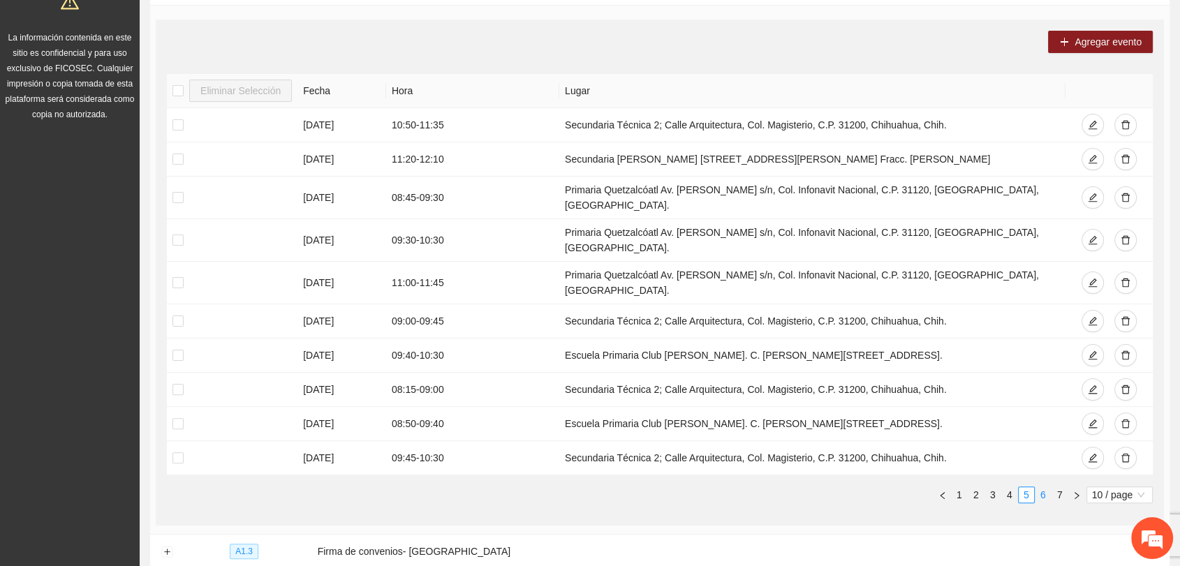
click at [1039, 487] on link "6" at bounding box center [1042, 494] width 15 height 15
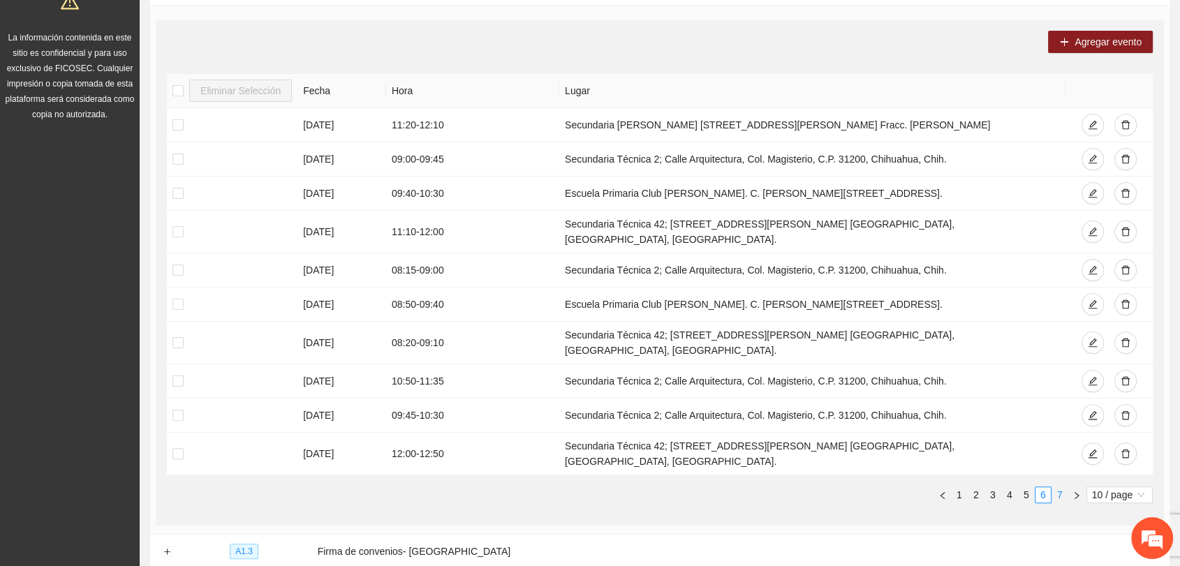
click at [1057, 487] on link "7" at bounding box center [1059, 494] width 15 height 15
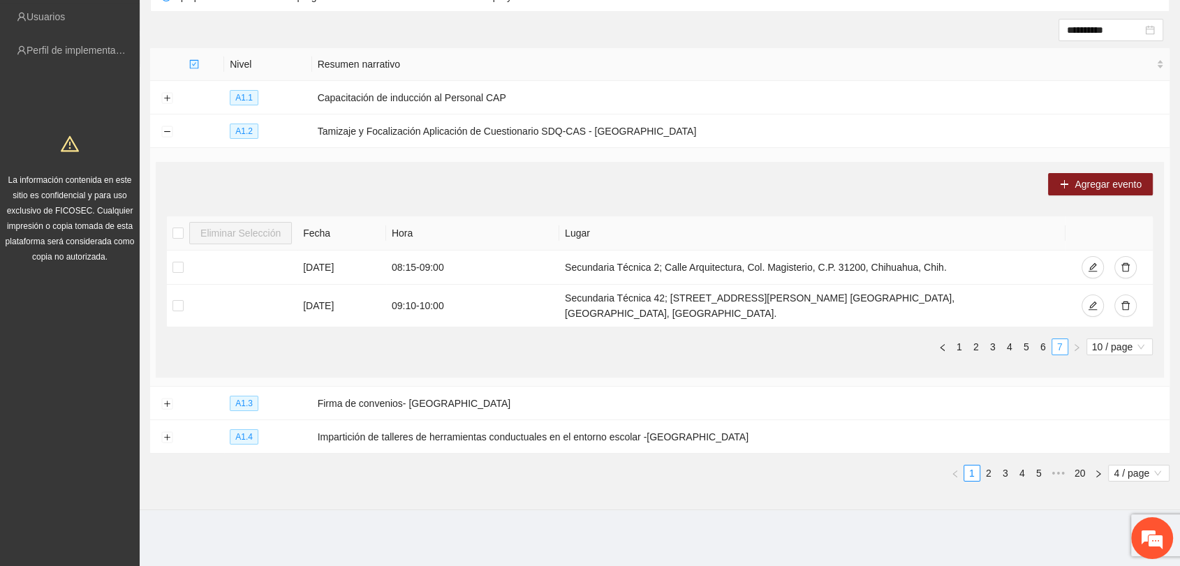
scroll to position [121, 0]
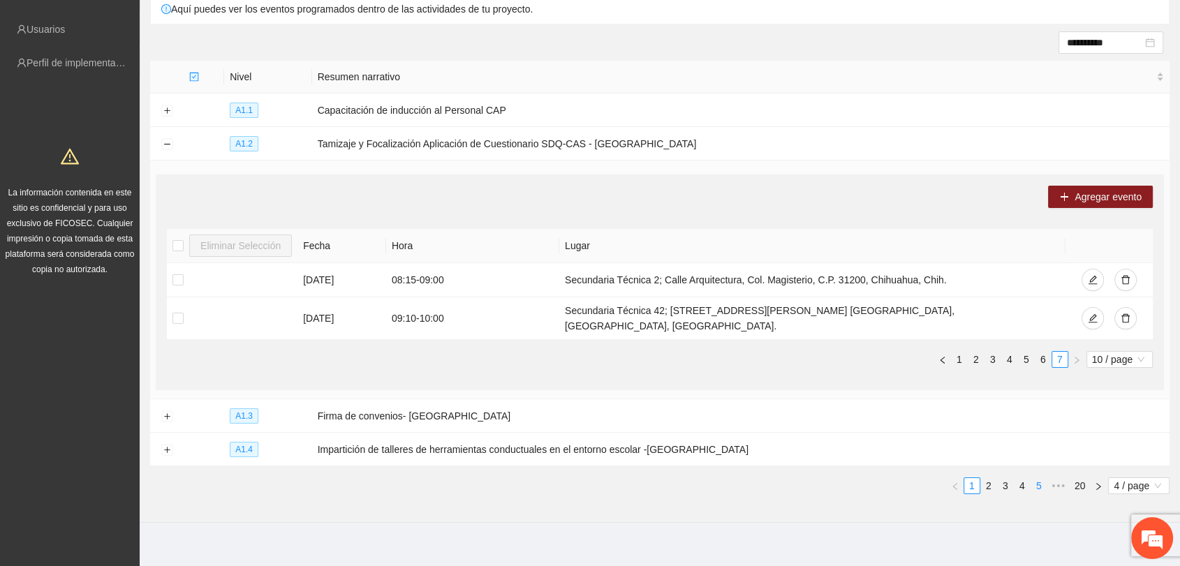
click at [1039, 478] on link "5" at bounding box center [1038, 485] width 15 height 15
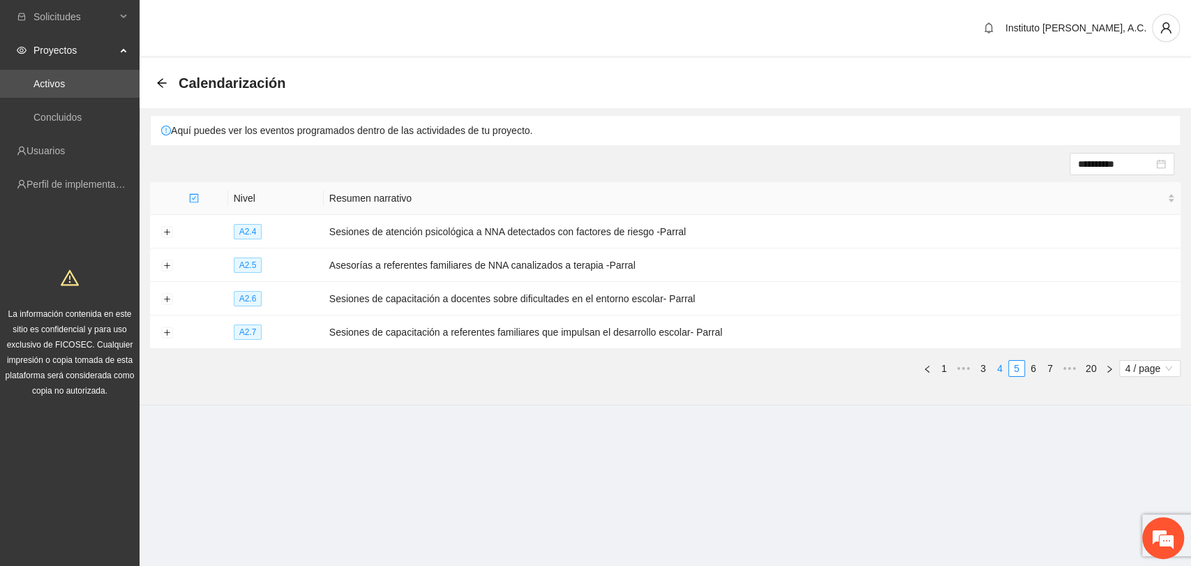
click at [995, 369] on link "4" at bounding box center [999, 368] width 15 height 15
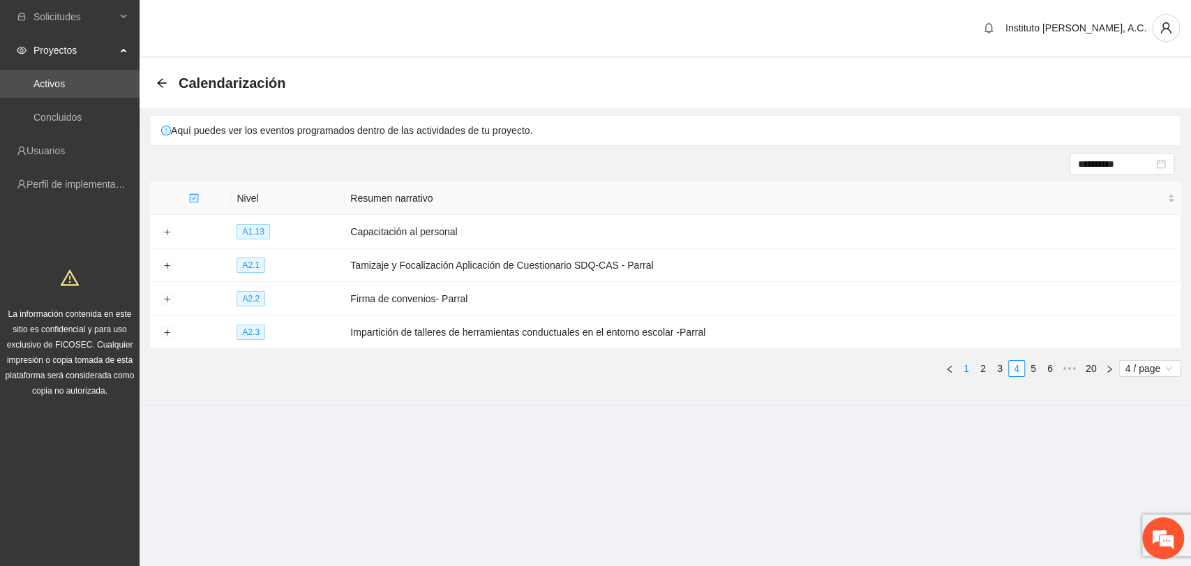
click at [972, 364] on link "1" at bounding box center [966, 368] width 15 height 15
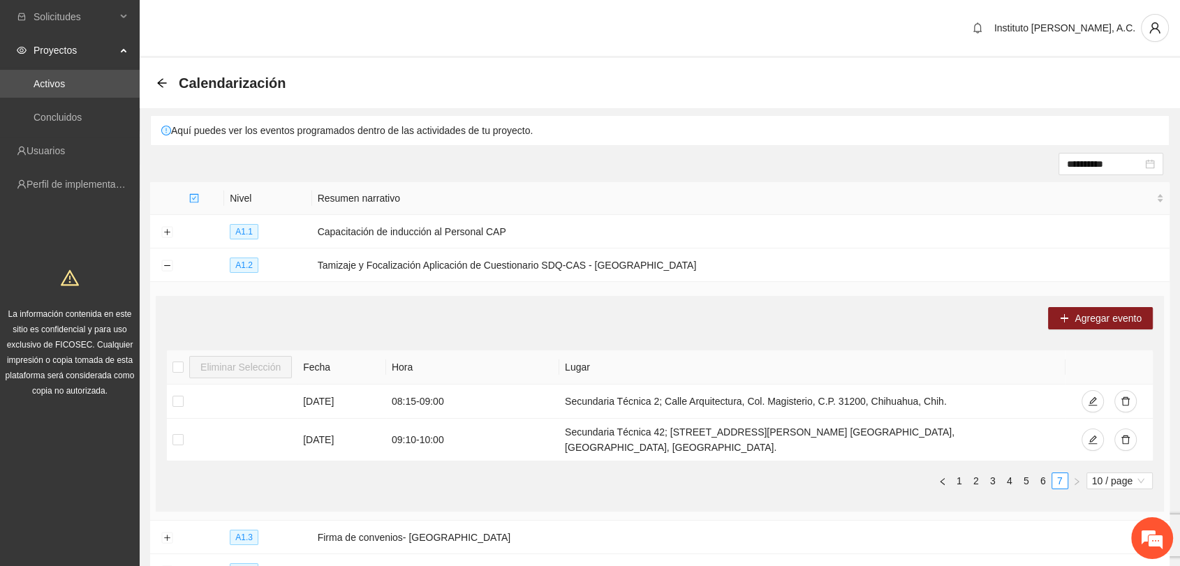
drag, startPoint x: 775, startPoint y: 325, endPoint x: 766, endPoint y: 329, distance: 10.0
click at [775, 325] on div "Agregar evento" at bounding box center [660, 318] width 986 height 22
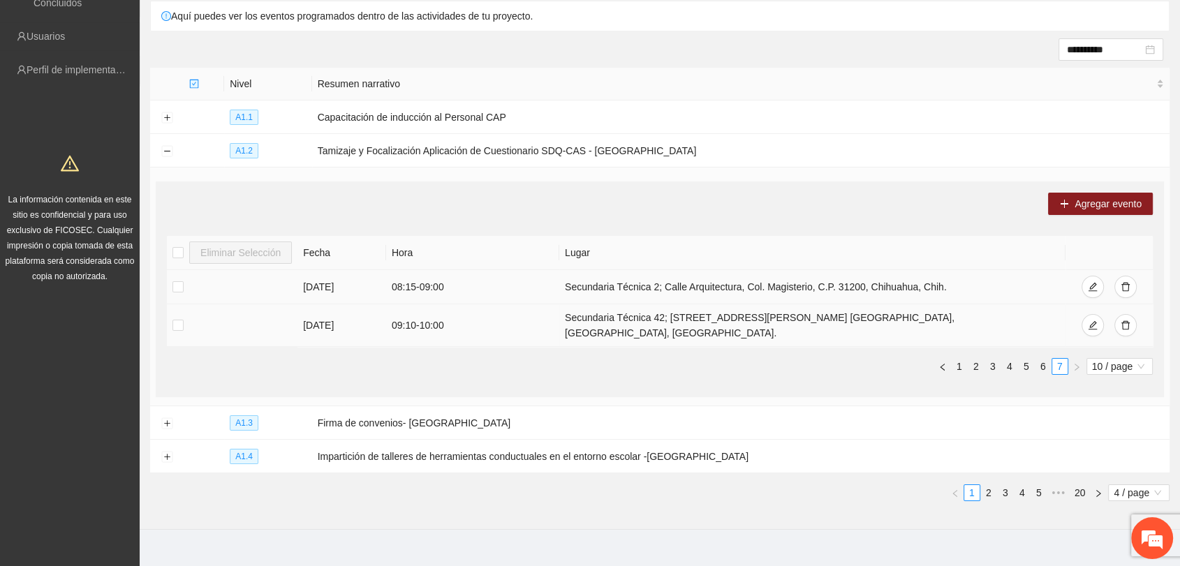
scroll to position [121, 0]
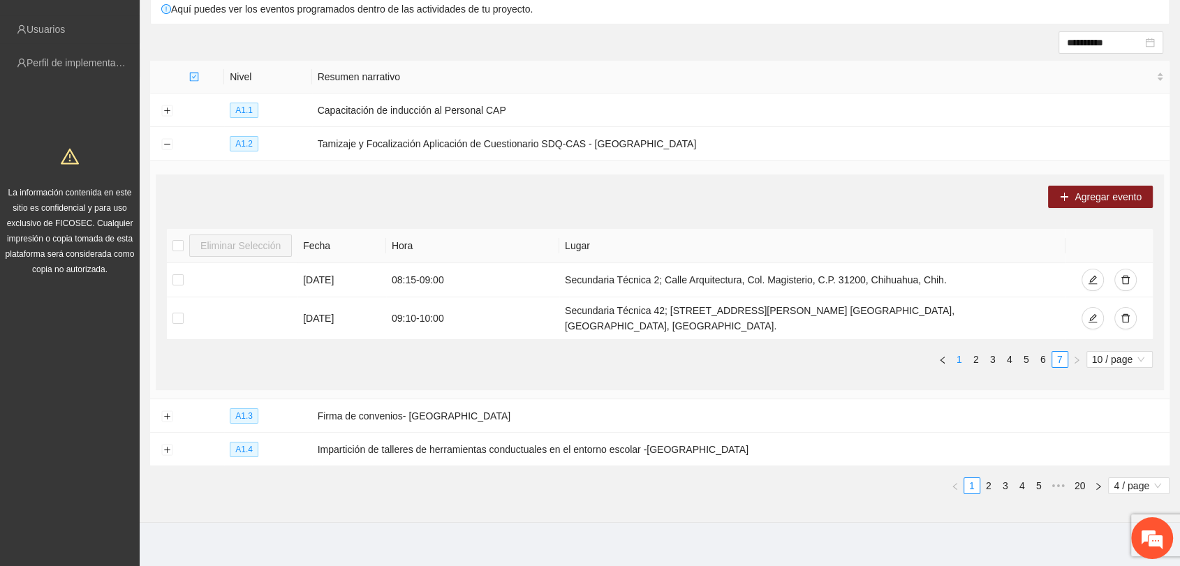
click at [958, 352] on link "1" at bounding box center [958, 359] width 15 height 15
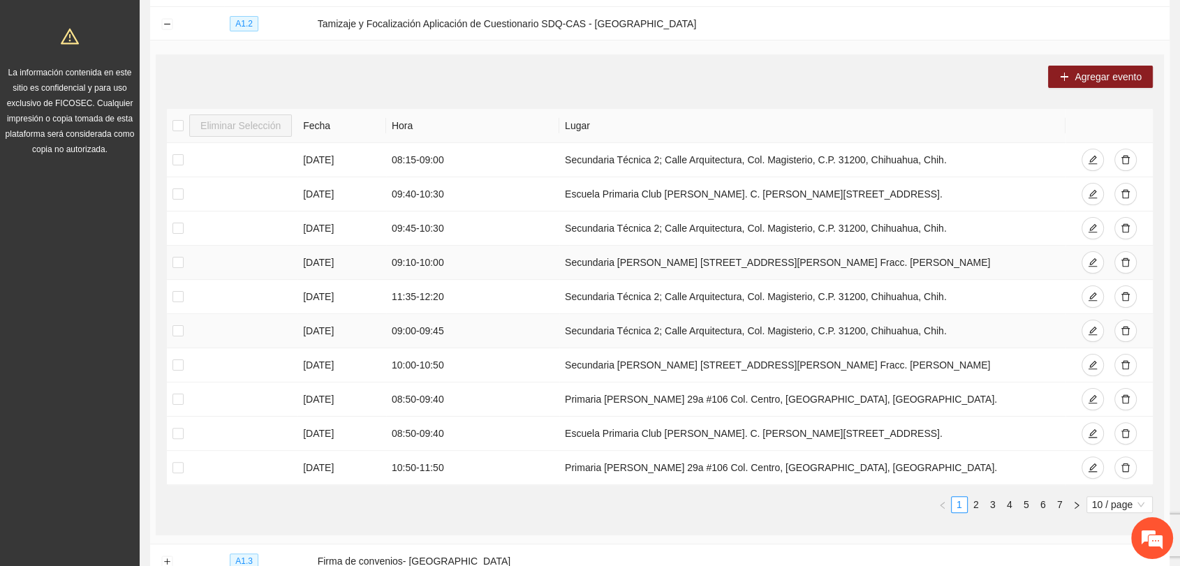
scroll to position [276, 0]
